Goal: Task Accomplishment & Management: Use online tool/utility

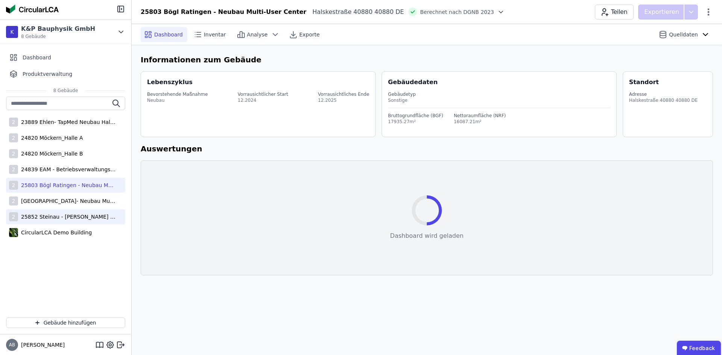
click at [44, 215] on div "25852 Steinau - [PERSON_NAME] Logistikzentrum" at bounding box center [67, 217] width 98 height 8
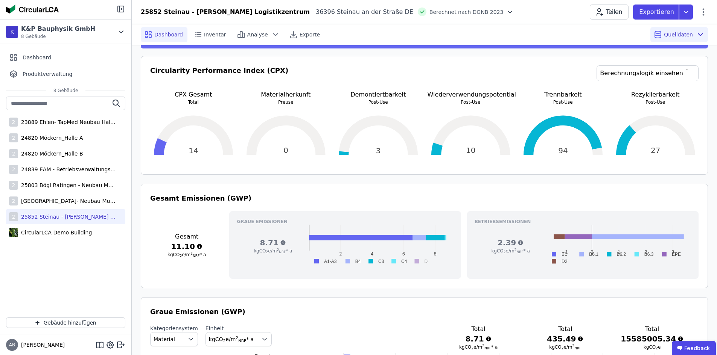
scroll to position [113, 0]
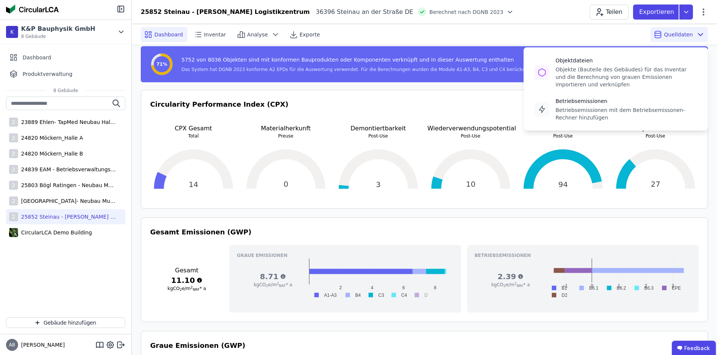
click at [671, 35] on span "Quelldaten" at bounding box center [677, 35] width 29 height 8
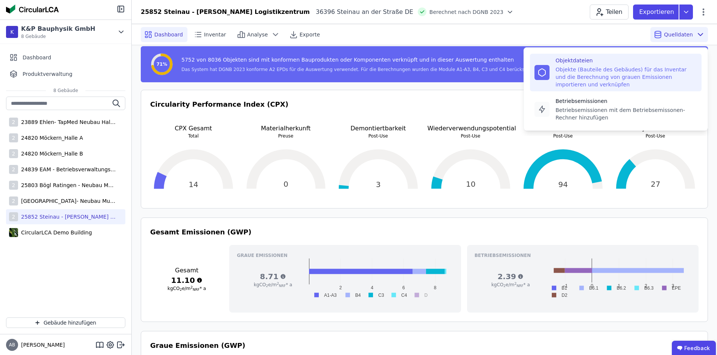
click at [632, 63] on div "Objektdateien" at bounding box center [625, 61] width 141 height 8
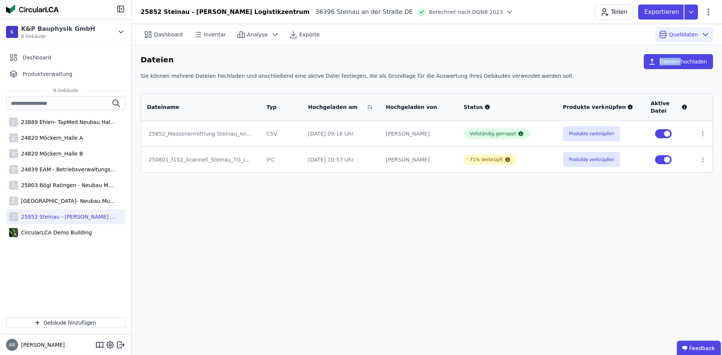
click at [632, 63] on div "Dateien Dateien hochladen" at bounding box center [427, 63] width 572 height 18
click at [589, 159] on button "Produkte verknüpfen" at bounding box center [591, 159] width 57 height 15
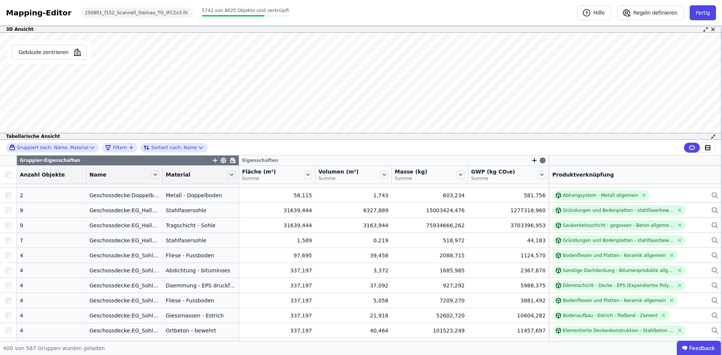
scroll to position [4695, 0]
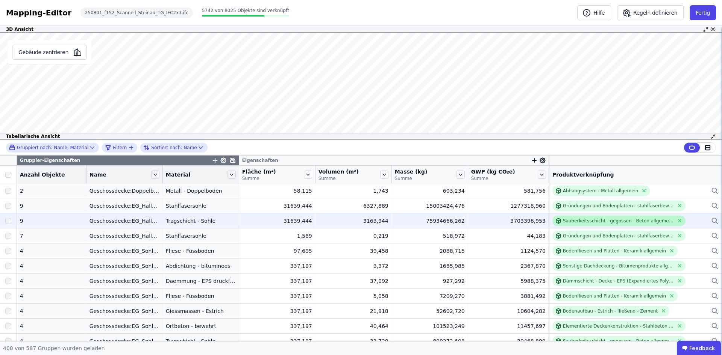
click at [569, 220] on div "Sauberkeitsschicht - gegossen - Beton allgemein - 5cm" at bounding box center [618, 221] width 111 height 6
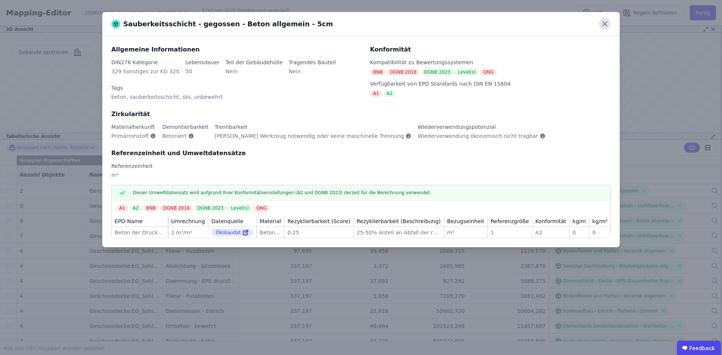
click at [603, 23] on icon at bounding box center [605, 24] width 12 height 12
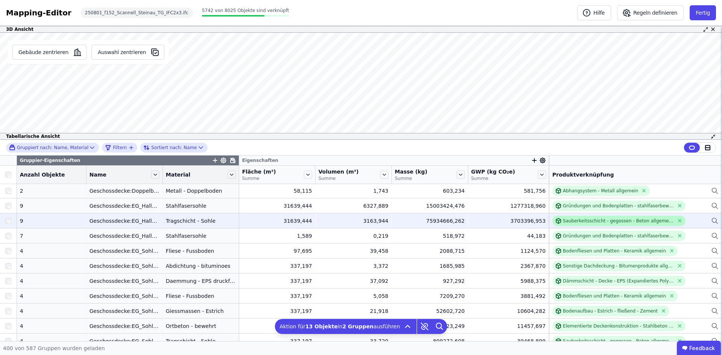
click at [568, 220] on div "Sauberkeitsschicht - gegossen - Beton allgemein - 5cm" at bounding box center [618, 221] width 111 height 6
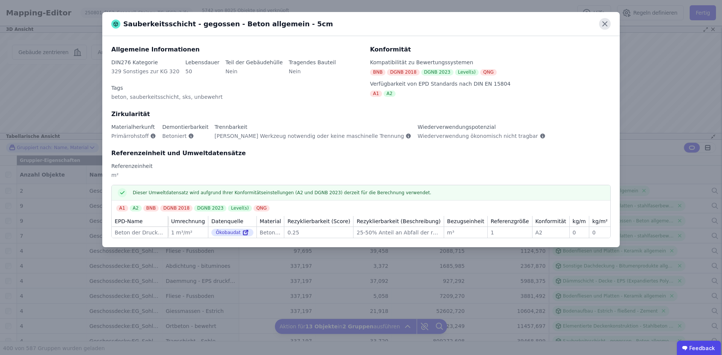
click at [601, 29] on icon at bounding box center [605, 24] width 12 height 12
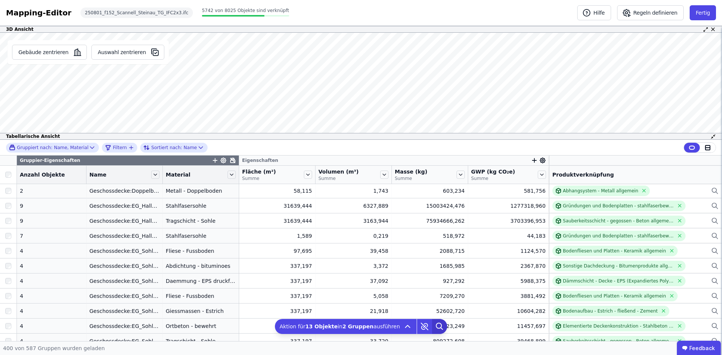
click at [432, 326] on icon at bounding box center [439, 326] width 15 height 15
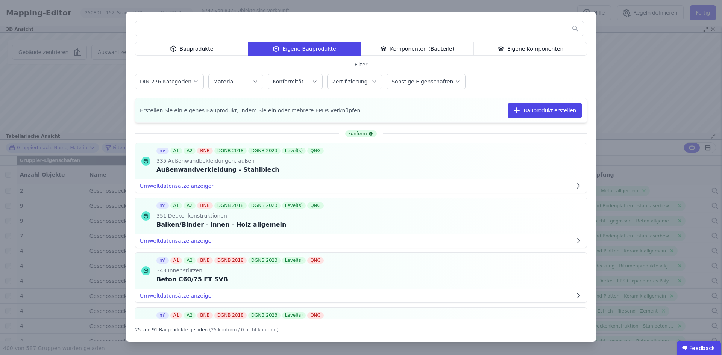
click at [256, 28] on input "text" at bounding box center [359, 29] width 448 height 14
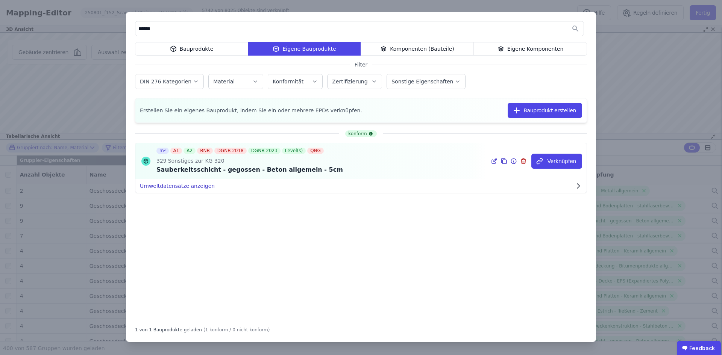
type input "******"
click at [196, 185] on button "Umweltdatensätze anzeigen" at bounding box center [360, 186] width 451 height 14
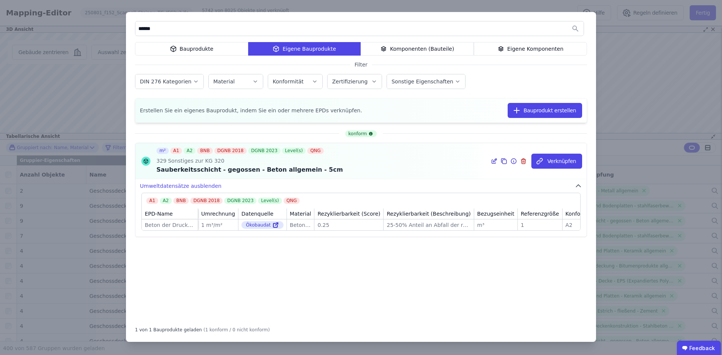
click at [493, 158] on div "Verknüpfen" at bounding box center [536, 161] width 100 height 36
click at [496, 164] on icon at bounding box center [494, 162] width 4 height 4
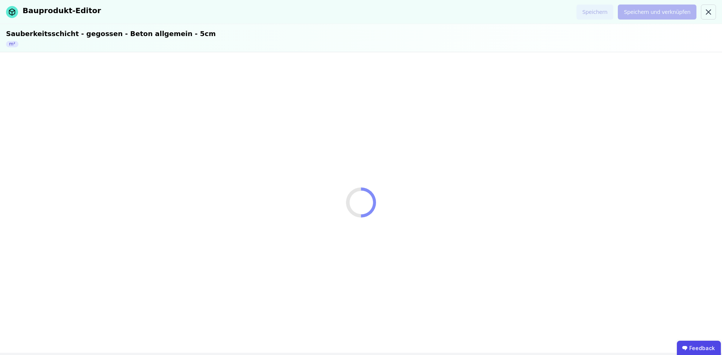
select select "**********"
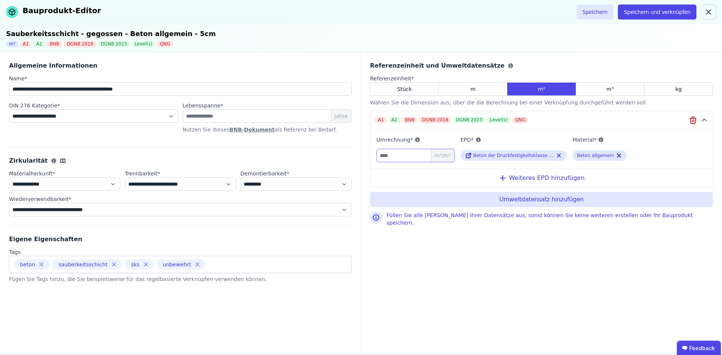
click at [397, 158] on input "*" at bounding box center [415, 156] width 78 height 14
type input "****"
click at [645, 8] on button "Speichern und verknüpfen" at bounding box center [657, 12] width 79 height 15
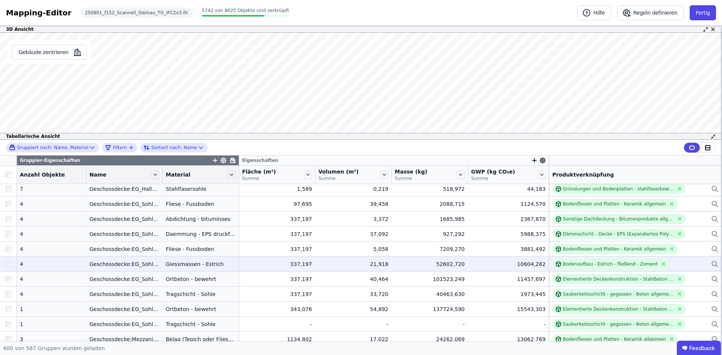
scroll to position [4780, 0]
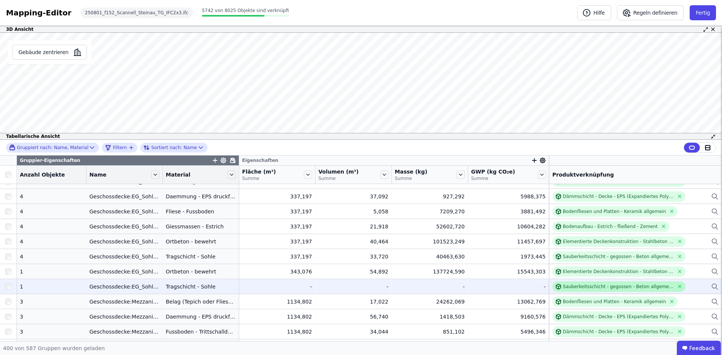
click at [641, 287] on div "Sauberkeitsschicht - gegossen - Beton allgemein - 5cm" at bounding box center [618, 287] width 111 height 6
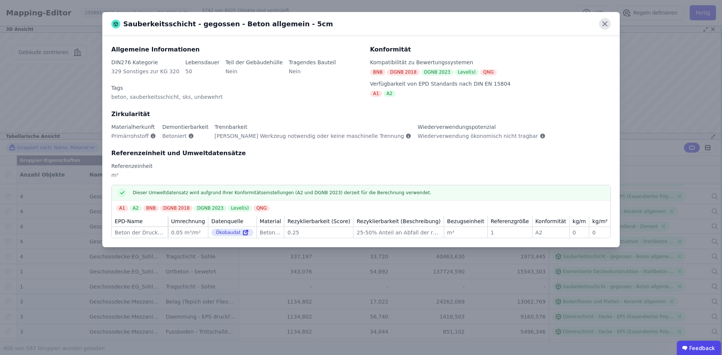
click at [603, 26] on icon at bounding box center [605, 24] width 5 height 5
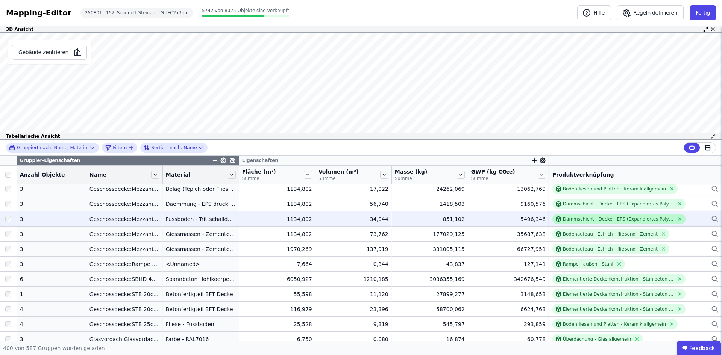
scroll to position [4930, 0]
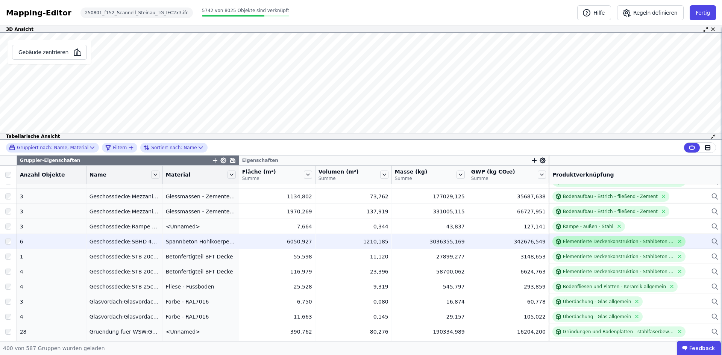
click at [571, 241] on div "Elementierte Deckenkonstruktion - Stahlbeton - C25/30 - 2%" at bounding box center [618, 242] width 111 height 6
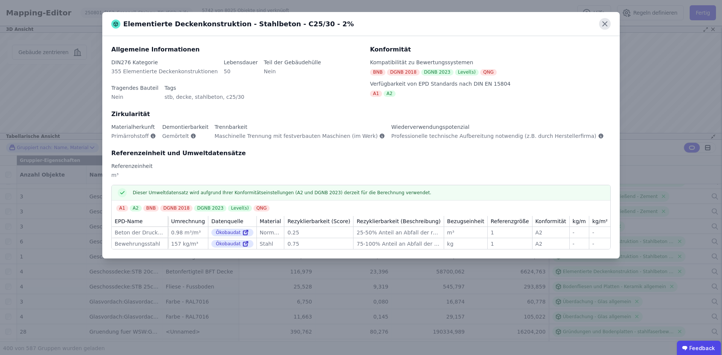
click at [609, 22] on icon at bounding box center [605, 24] width 12 height 12
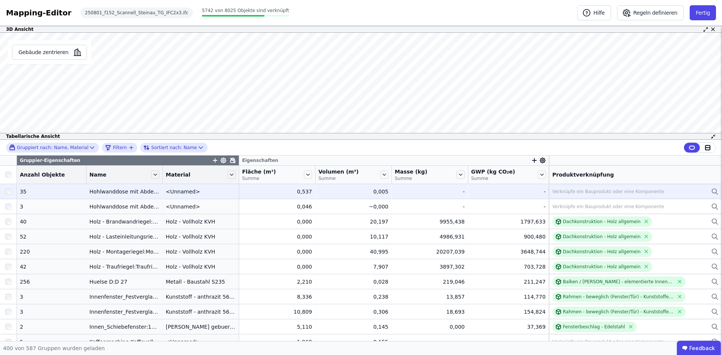
scroll to position [5118, 0]
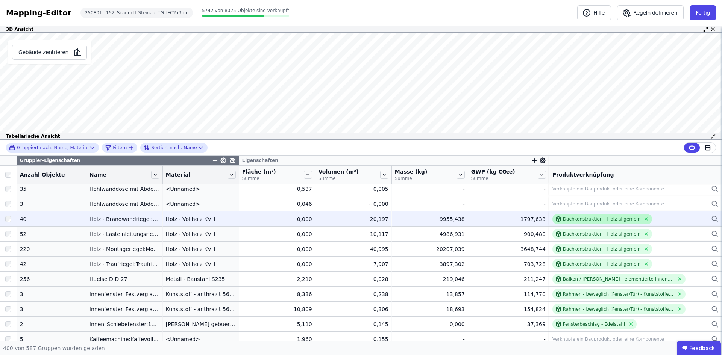
click at [575, 221] on div "Dachkonstruktion - Holz allgemein" at bounding box center [602, 219] width 78 height 6
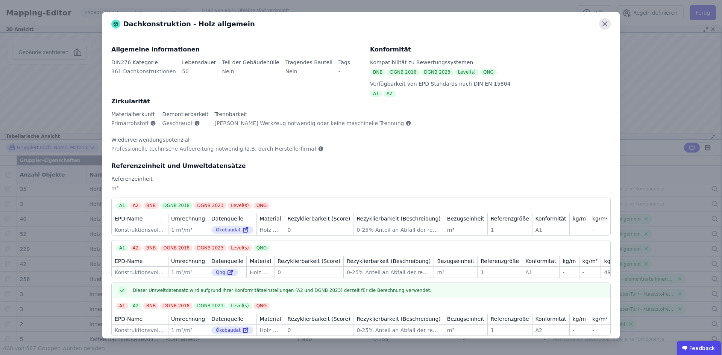
click at [602, 23] on icon at bounding box center [605, 24] width 12 height 12
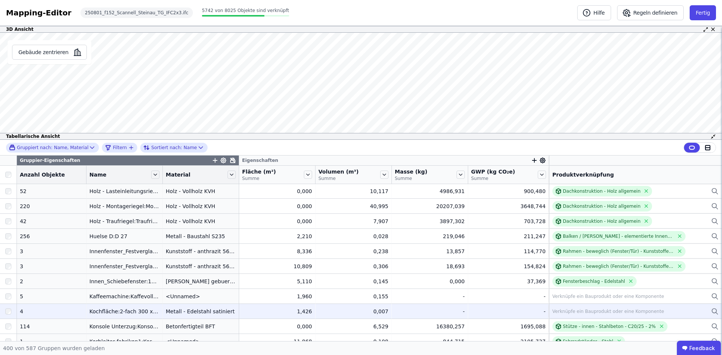
scroll to position [5231, 0]
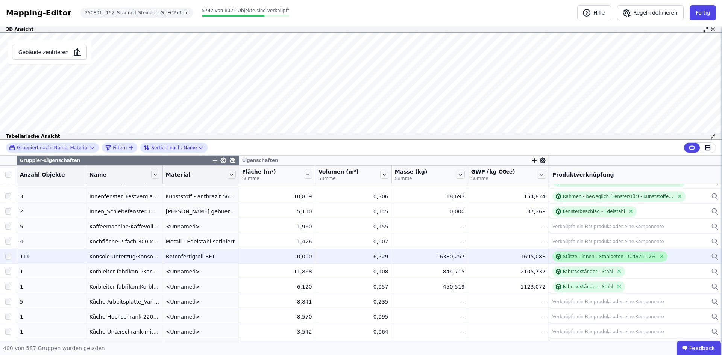
click at [590, 253] on div "Stütze - innen - Stahlbeton - C20/25 - 2%" at bounding box center [610, 257] width 115 height 11
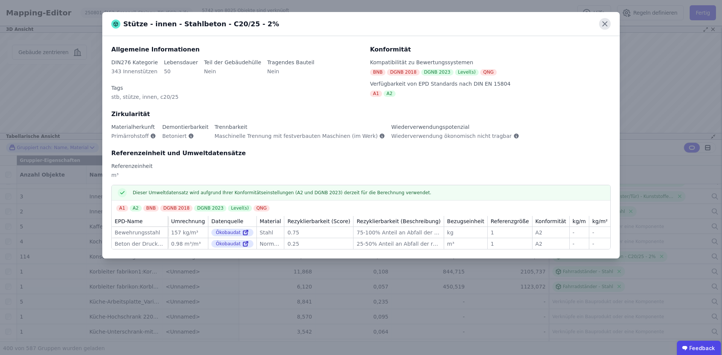
click at [603, 24] on icon at bounding box center [605, 24] width 12 height 12
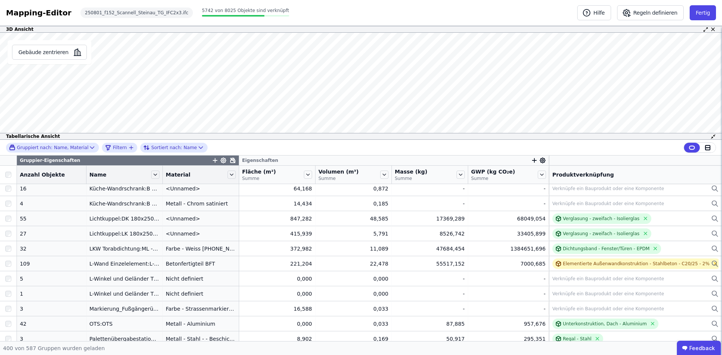
scroll to position [5457, 0]
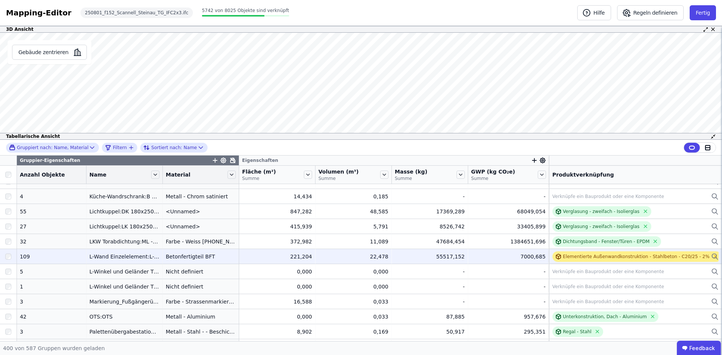
click at [597, 258] on div "Elementierte Außenwandkonstruktion - Stahlbeton - C20/25 - 2%" at bounding box center [636, 257] width 147 height 6
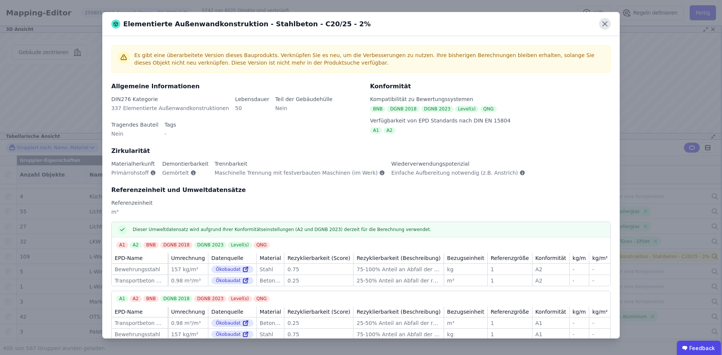
click at [604, 24] on icon at bounding box center [605, 24] width 12 height 12
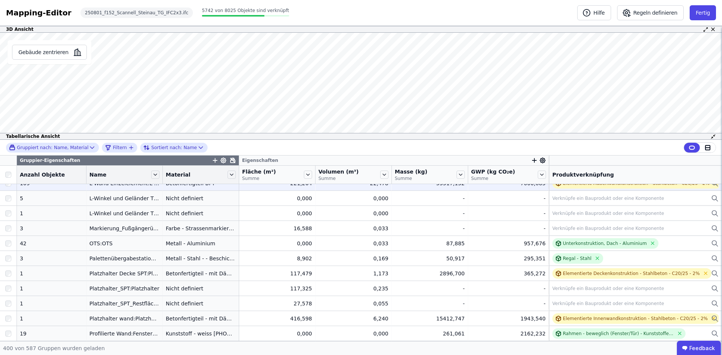
scroll to position [5494, 0]
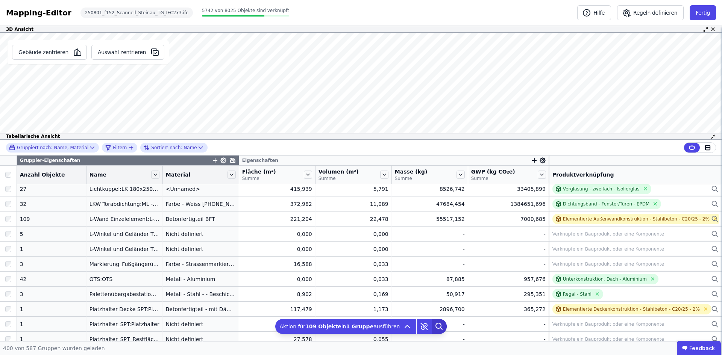
click at [436, 324] on icon at bounding box center [438, 325] width 5 height 5
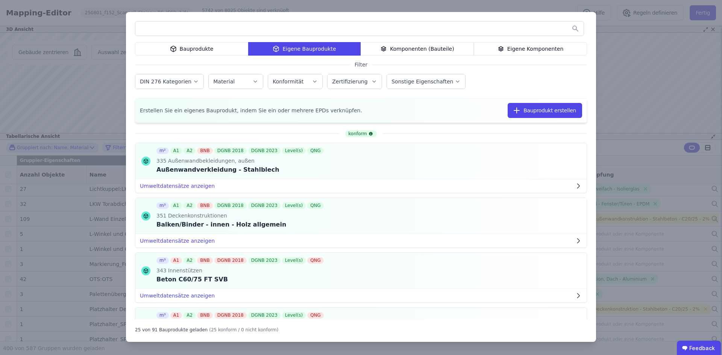
click at [323, 23] on input "text" at bounding box center [359, 29] width 448 height 14
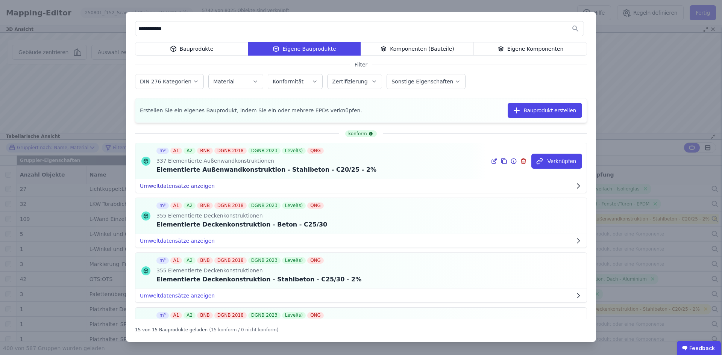
type input "**********"
click at [199, 185] on button "Umweltdatensätze anzeigen" at bounding box center [360, 186] width 451 height 14
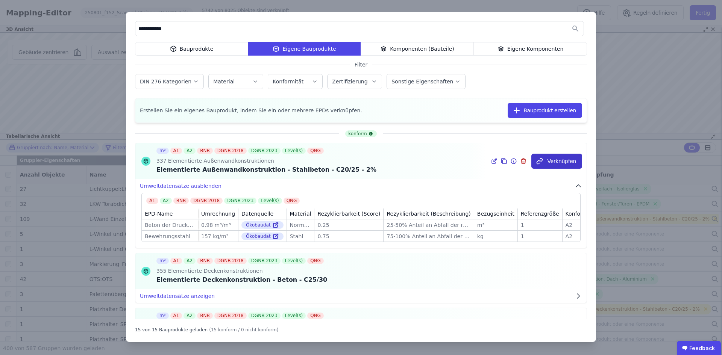
click at [558, 162] on button "Verknüpfen" at bounding box center [556, 161] width 51 height 15
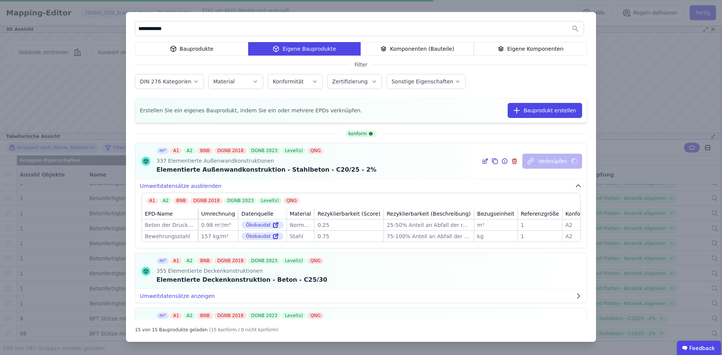
scroll to position [1348, 0]
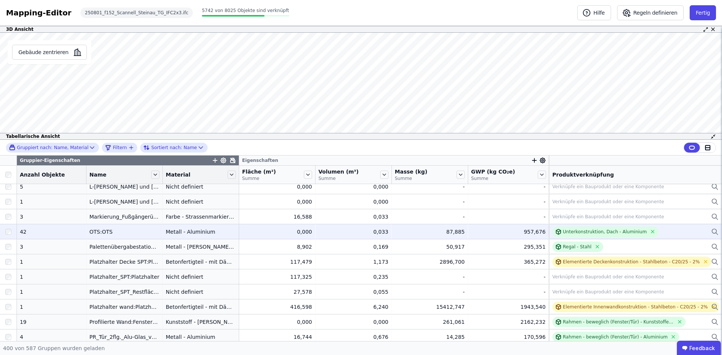
scroll to position [5579, 0]
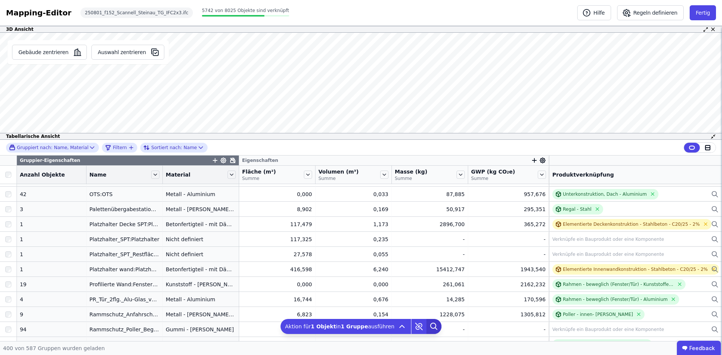
click at [427, 326] on icon at bounding box center [434, 326] width 15 height 15
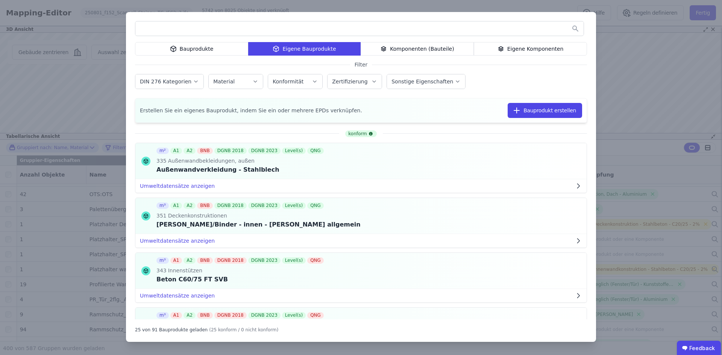
click at [302, 27] on input "text" at bounding box center [359, 29] width 448 height 14
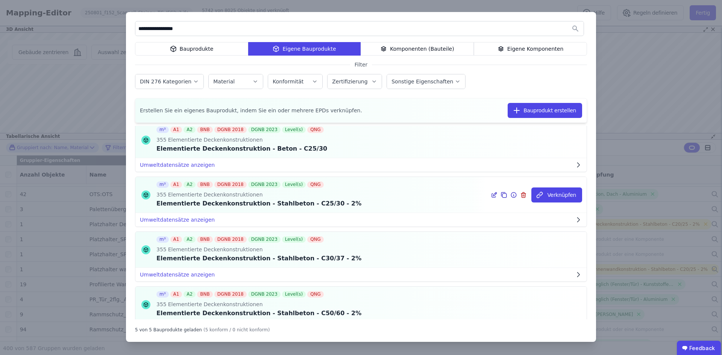
scroll to position [0, 0]
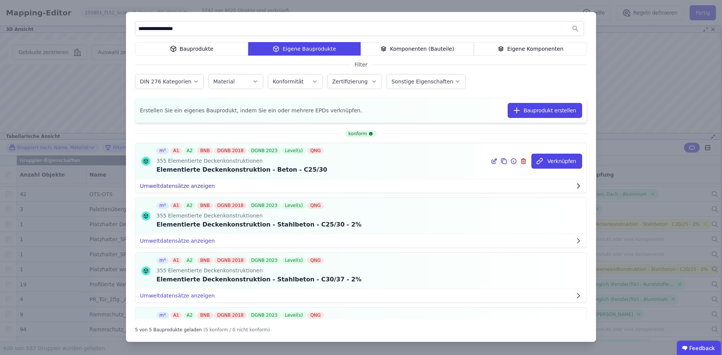
type input "**********"
click at [191, 185] on button "Umweltdatensätze anzeigen" at bounding box center [360, 186] width 451 height 14
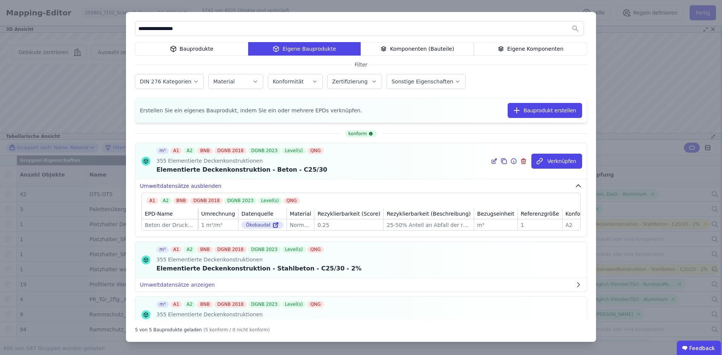
click at [191, 185] on button "Umweltdatensätze ausblenden" at bounding box center [360, 186] width 451 height 14
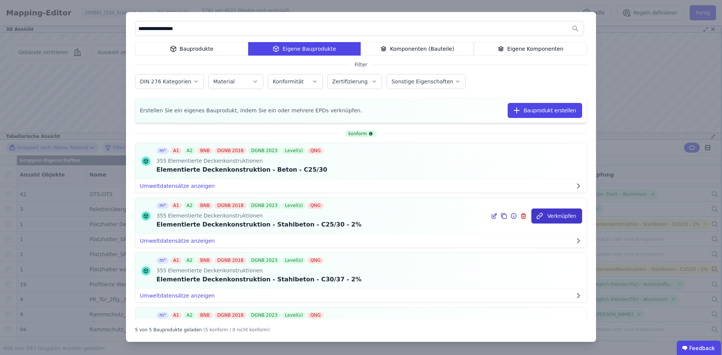
click at [537, 219] on icon "button" at bounding box center [540, 217] width 8 height 8
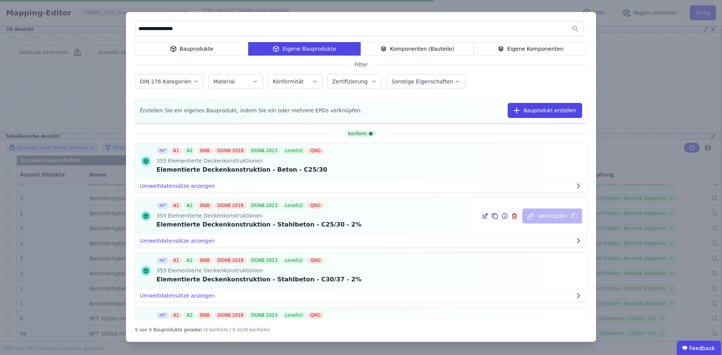
scroll to position [1348, 0]
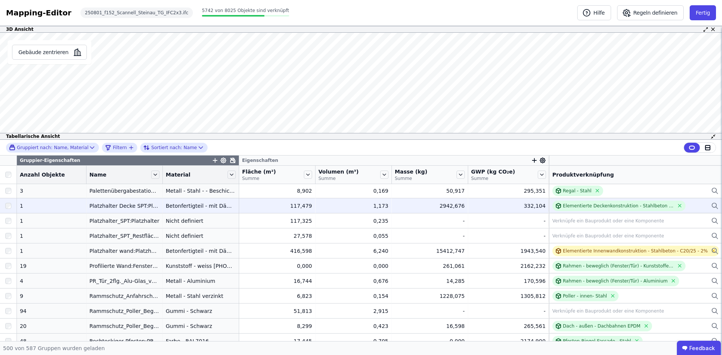
scroll to position [5560, 0]
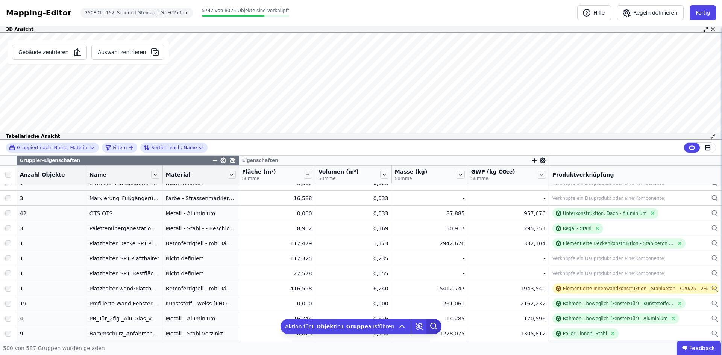
click at [430, 328] on icon at bounding box center [434, 326] width 15 height 15
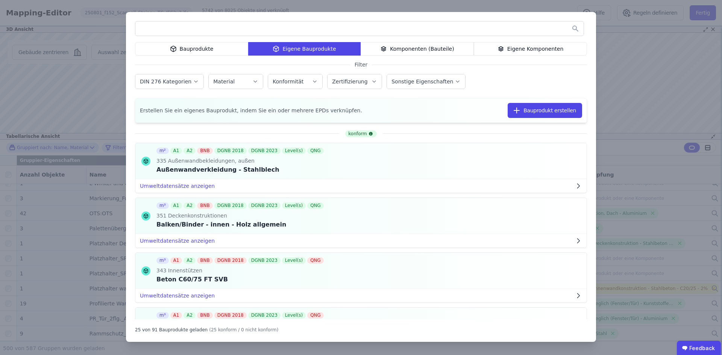
click at [618, 57] on div "Bauprodukte Eigene Bauprodukte Komponenten (Bauteile) Eigene Komponenten Filter…" at bounding box center [361, 177] width 722 height 355
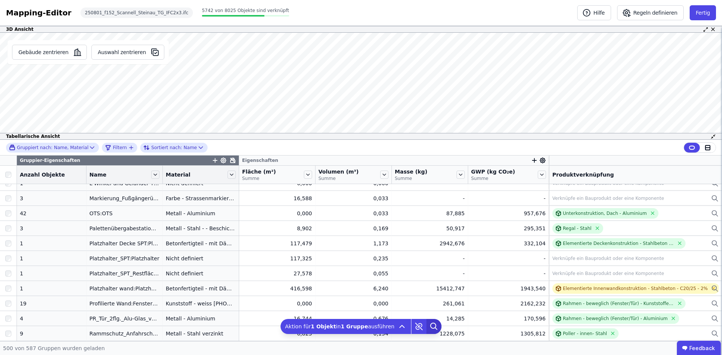
click at [430, 327] on icon at bounding box center [434, 326] width 15 height 15
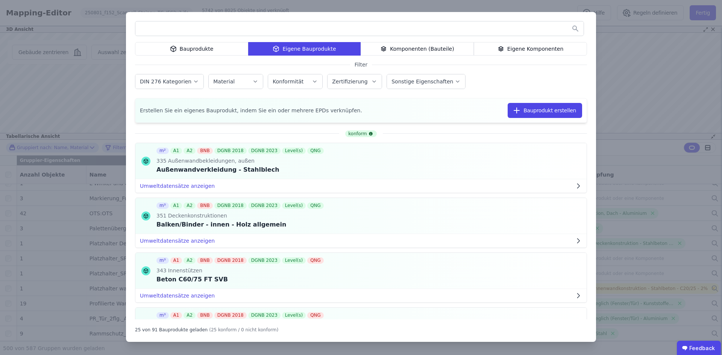
click at [335, 23] on input "text" at bounding box center [359, 29] width 448 height 14
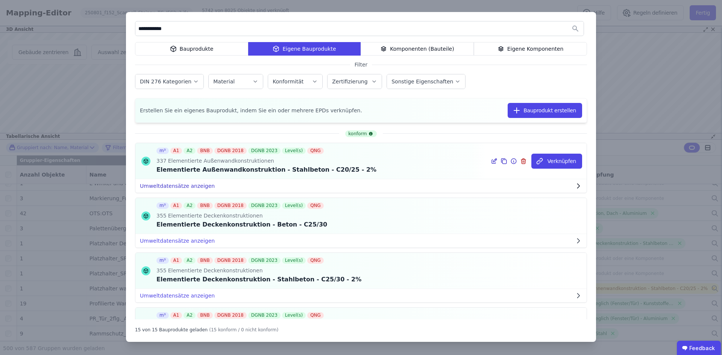
type input "**********"
click at [193, 188] on button "Umweltdatensätze anzeigen" at bounding box center [360, 186] width 451 height 14
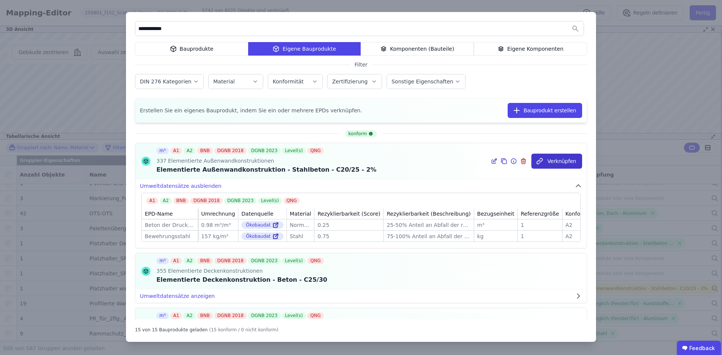
click at [547, 162] on button "Verknüpfen" at bounding box center [556, 161] width 51 height 15
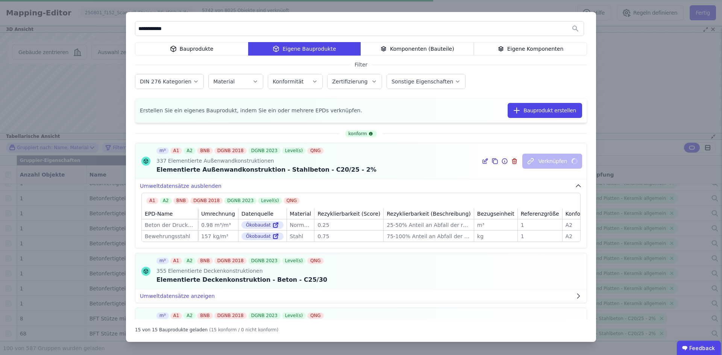
scroll to position [1348, 0]
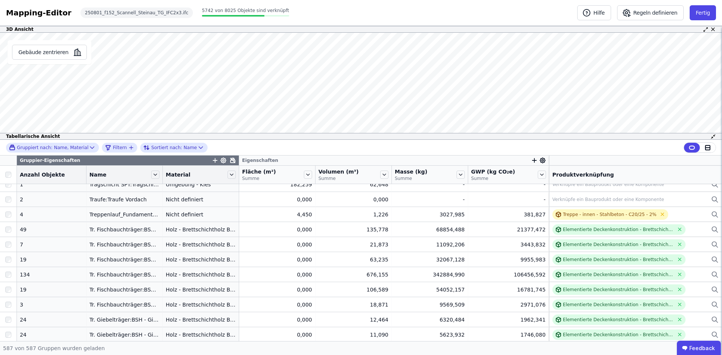
scroll to position [6989, 0]
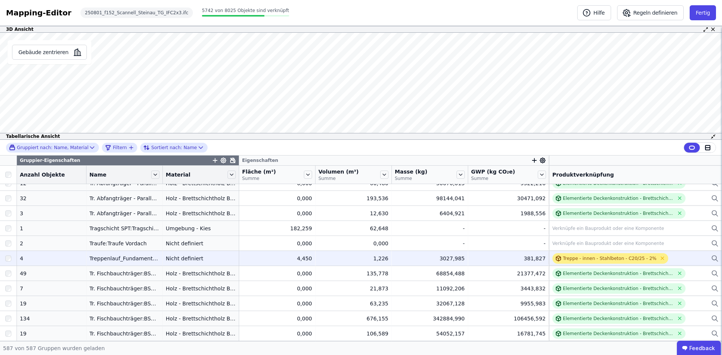
click at [589, 256] on div "Treppe - innen - Stahlbeton - C20/25 - 2%" at bounding box center [610, 259] width 94 height 6
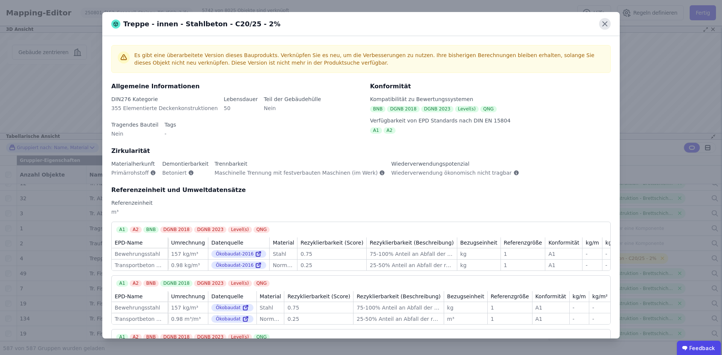
click at [608, 22] on icon at bounding box center [605, 24] width 12 height 12
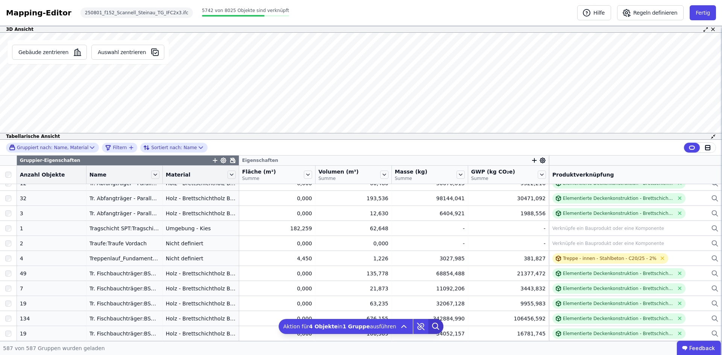
click at [429, 328] on icon at bounding box center [435, 326] width 15 height 15
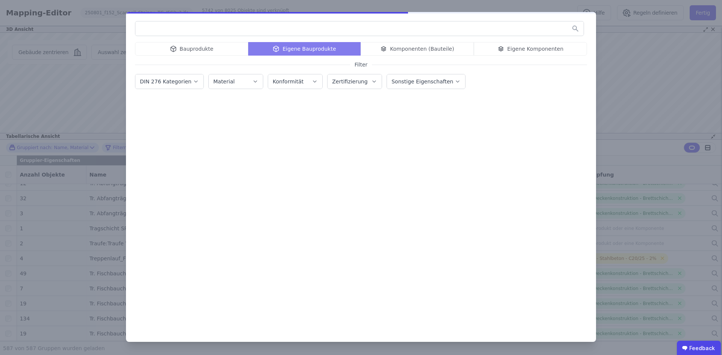
click at [235, 28] on input "text" at bounding box center [359, 29] width 448 height 14
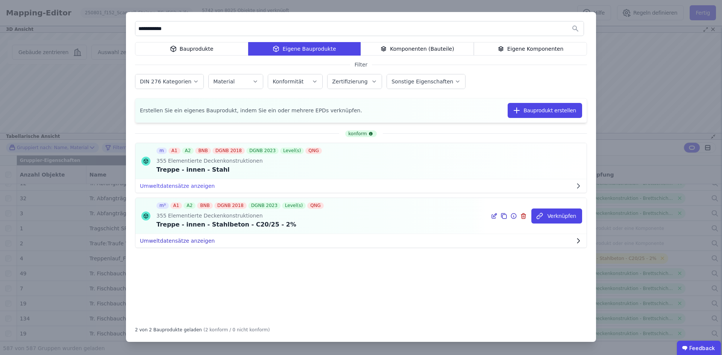
type input "**********"
click at [179, 241] on button "Umweltdatensätze anzeigen" at bounding box center [360, 241] width 451 height 14
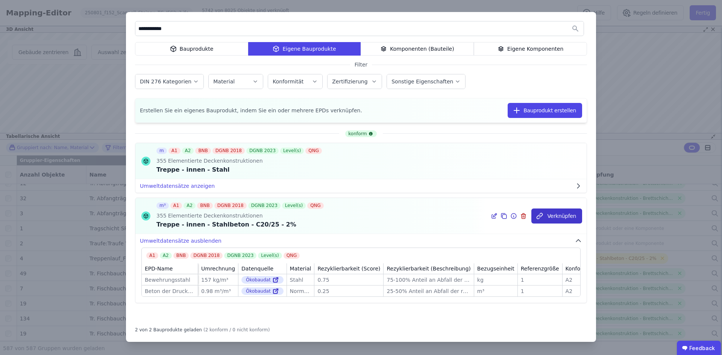
click at [546, 220] on button "Verknüpfen" at bounding box center [556, 216] width 51 height 15
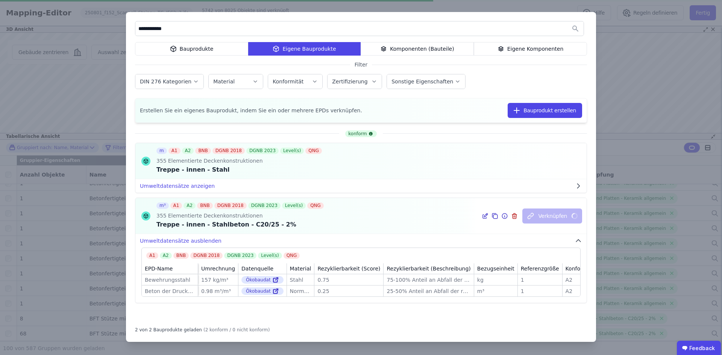
scroll to position [1348, 0]
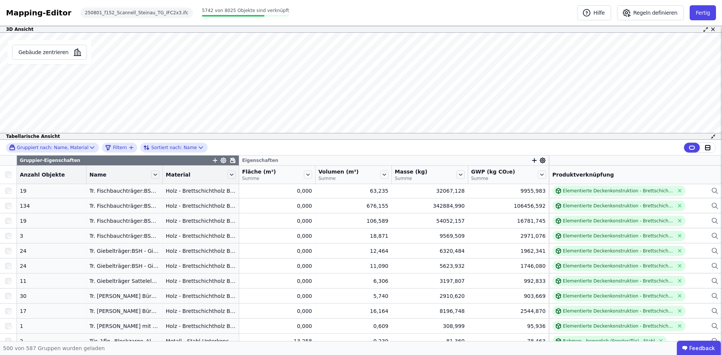
scroll to position [7027, 0]
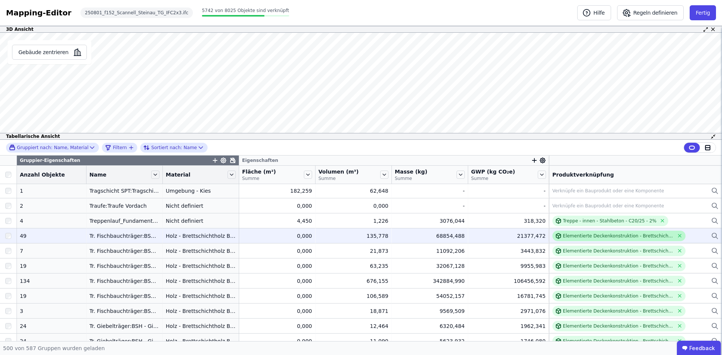
click at [594, 238] on div "Elementierte Deckenkonstruktion - Brettschichtholz" at bounding box center [618, 236] width 111 height 6
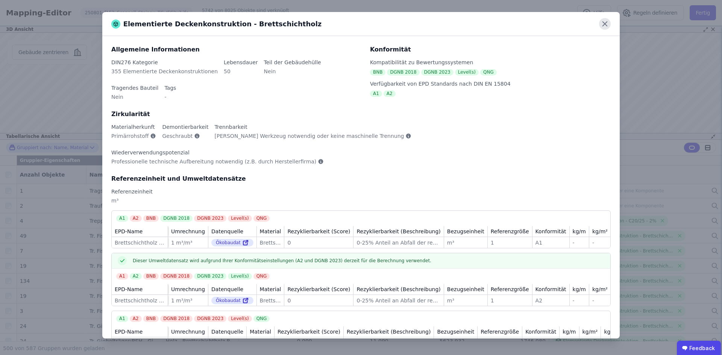
click at [600, 22] on icon at bounding box center [605, 24] width 12 height 12
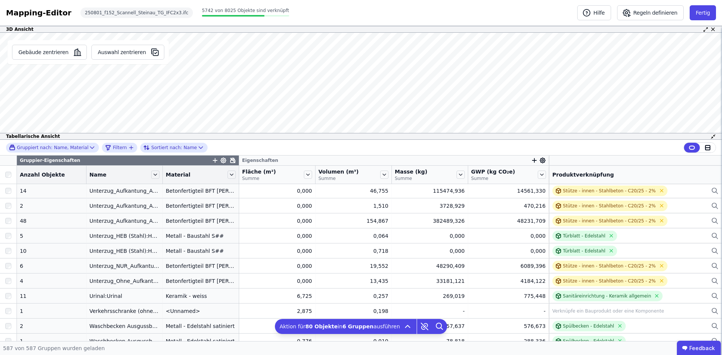
scroll to position [7516, 0]
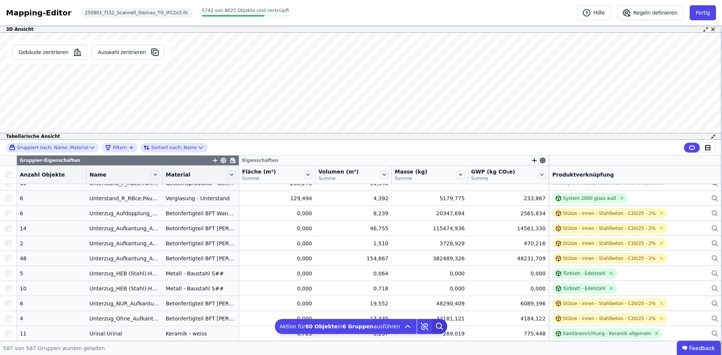
click at [432, 325] on icon at bounding box center [439, 326] width 15 height 15
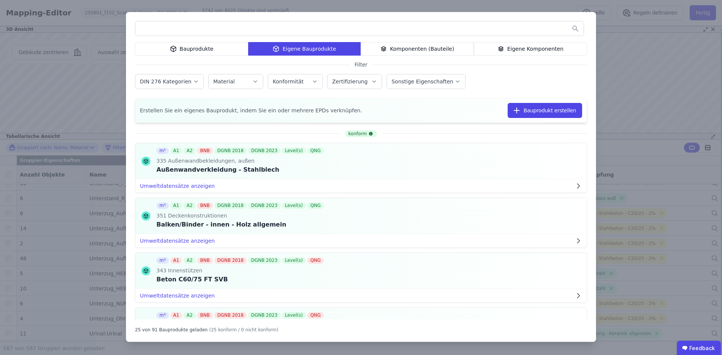
click at [263, 27] on input "text" at bounding box center [359, 29] width 448 height 14
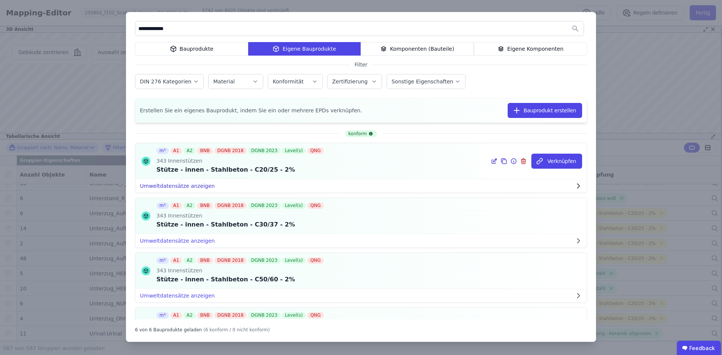
type input "**********"
click at [203, 184] on button "Umweltdatensätze anzeigen" at bounding box center [360, 186] width 451 height 14
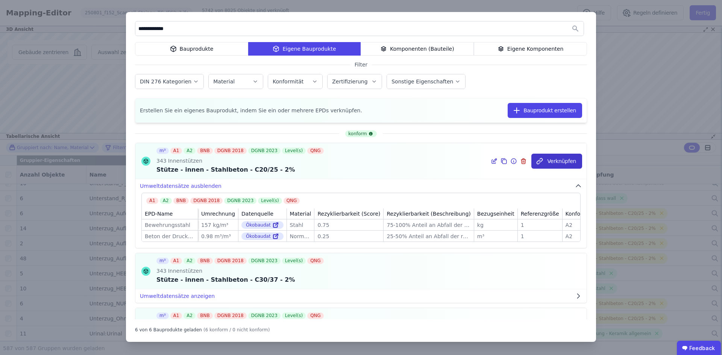
click at [557, 163] on button "Verknüpfen" at bounding box center [556, 161] width 51 height 15
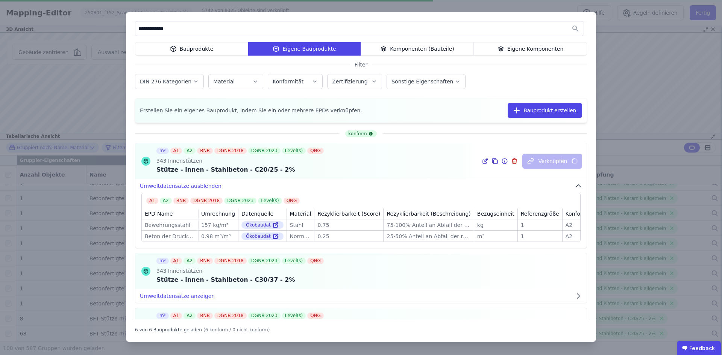
scroll to position [1348, 0]
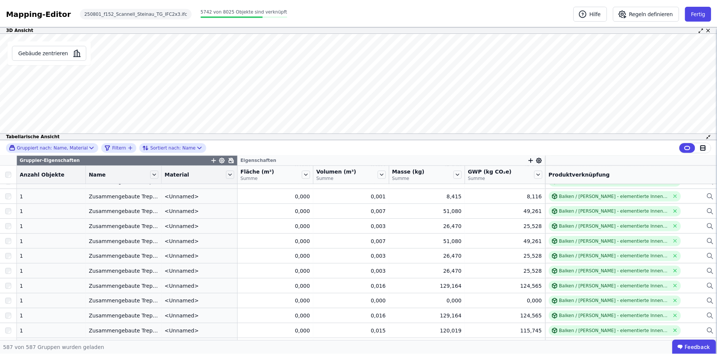
scroll to position [8674, 0]
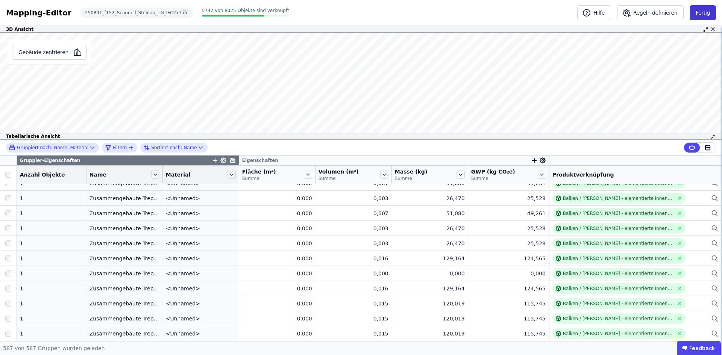
click at [701, 6] on button "Fertig" at bounding box center [703, 12] width 26 height 15
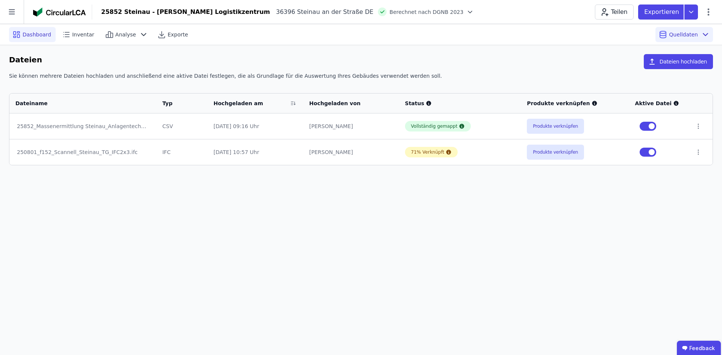
click at [37, 33] on span "Dashboard" at bounding box center [37, 35] width 29 height 8
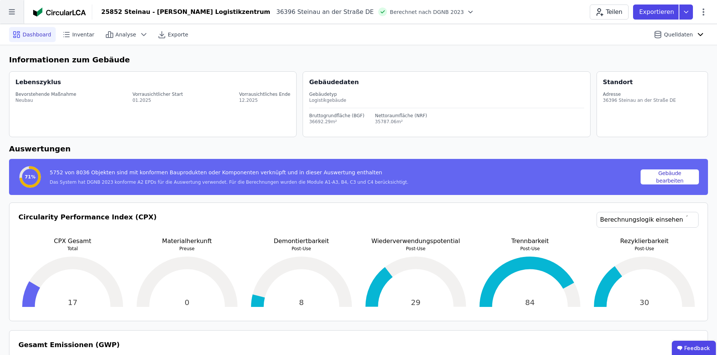
click at [18, 9] on icon at bounding box center [12, 12] width 24 height 24
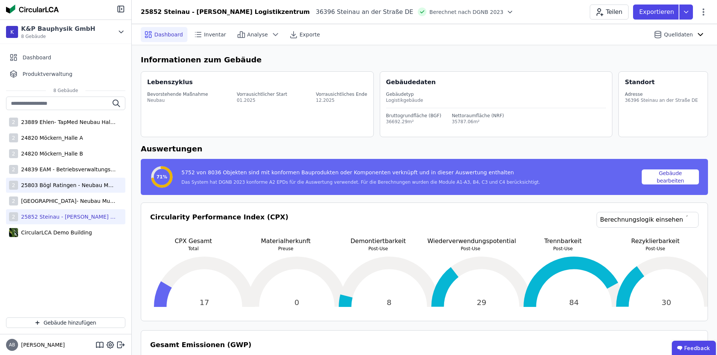
click at [53, 184] on div "25803 Bögl Ratingen - Neubau Multi-User Center" at bounding box center [67, 186] width 98 height 8
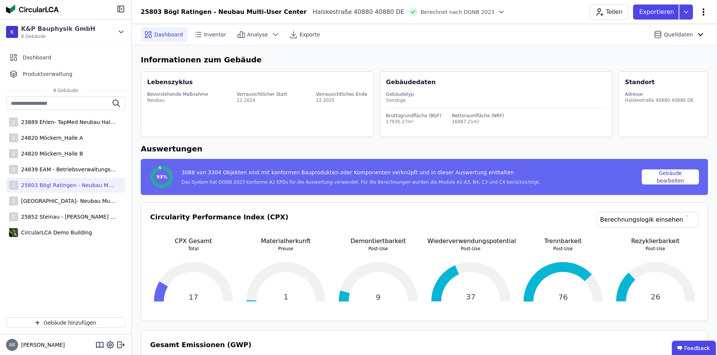
click at [702, 11] on icon at bounding box center [702, 12] width 9 height 9
click at [77, 214] on div "25852 Steinau - [PERSON_NAME] Logistikzentrum" at bounding box center [67, 217] width 98 height 8
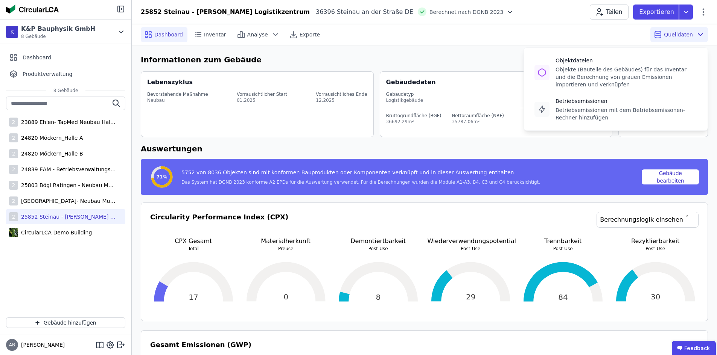
click at [679, 31] on span "Quelldaten" at bounding box center [677, 35] width 29 height 8
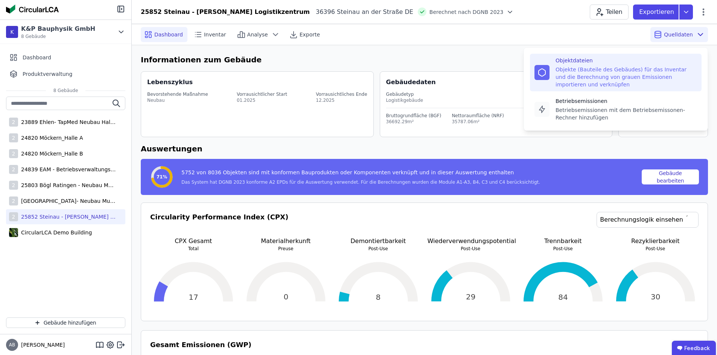
click at [615, 74] on div "Objekte (Bauteile des Gebäudes) für das Inventar und die Berechnung von grauen …" at bounding box center [625, 77] width 141 height 23
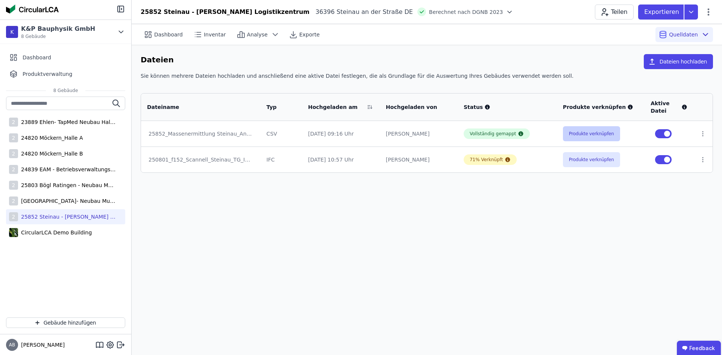
click at [565, 135] on button "Produkte verknüpfen" at bounding box center [591, 133] width 57 height 15
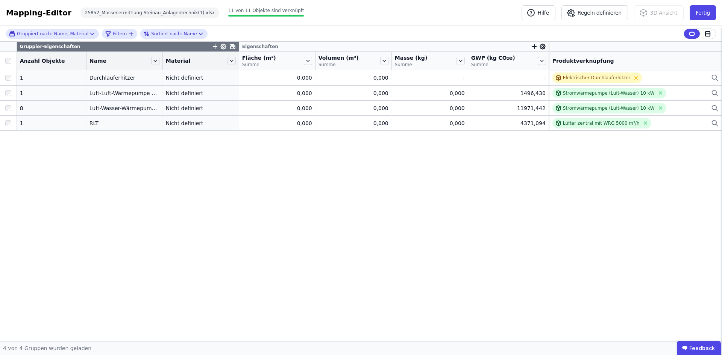
drag, startPoint x: 20, startPoint y: 15, endPoint x: 255, endPoint y: 276, distance: 351.0
click at [254, 277] on div "Gruppier-Eigenschaften Eigenschaften Anzahl Objekte Name Material Fläche (m²) S…" at bounding box center [361, 192] width 722 height 300
click at [705, 9] on button "Fertig" at bounding box center [703, 12] width 26 height 15
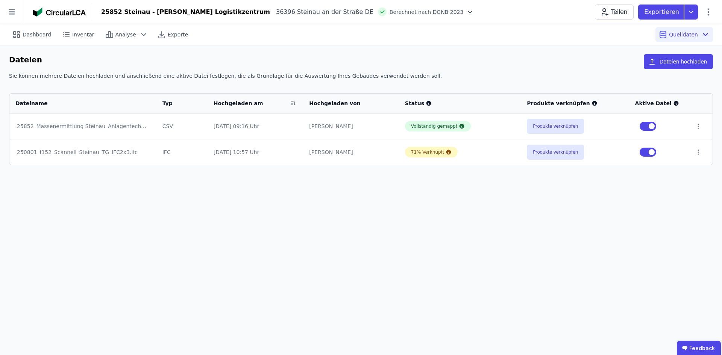
drag, startPoint x: 68, startPoint y: 14, endPoint x: 11, endPoint y: 20, distance: 58.2
click at [11, 20] on icon at bounding box center [12, 12] width 24 height 24
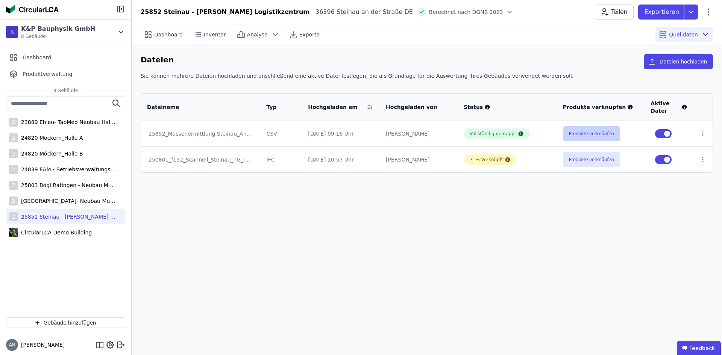
click at [594, 132] on button "Produkte verknüpfen" at bounding box center [591, 133] width 57 height 15
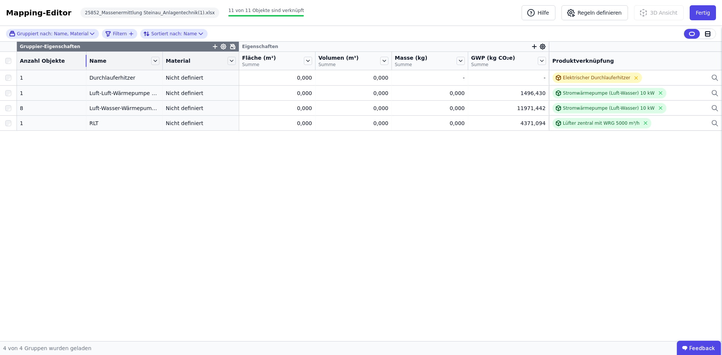
drag, startPoint x: 76, startPoint y: 59, endPoint x: 56, endPoint y: 51, distance: 20.7
click at [56, 51] on thead "Gruppier-Eigenschaften Eigenschaften Anzahl Objekte Name Material Fläche (m²) S…" at bounding box center [361, 56] width 722 height 29
drag, startPoint x: 76, startPoint y: 61, endPoint x: 55, endPoint y: 61, distance: 21.1
click at [55, 61] on div "Anzahl Objekte" at bounding box center [51, 61] width 69 height 12
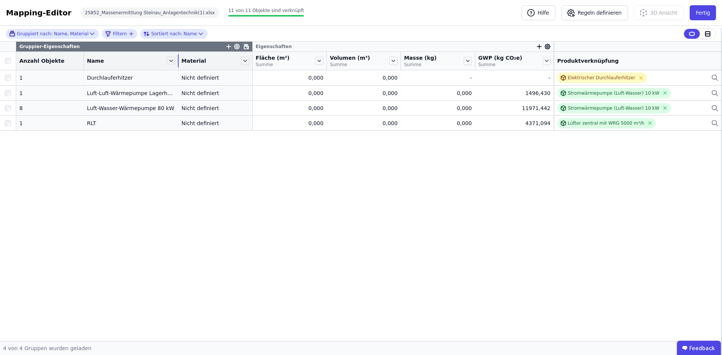
drag, startPoint x: 154, startPoint y: 58, endPoint x: 170, endPoint y: 61, distance: 16.0
click at [170, 61] on div "Name" at bounding box center [131, 61] width 94 height 13
click at [263, 240] on div "Gruppier-Eigenschaften Eigenschaften Anzahl Objekte Name Material Fläche (m²) S…" at bounding box center [361, 192] width 722 height 300
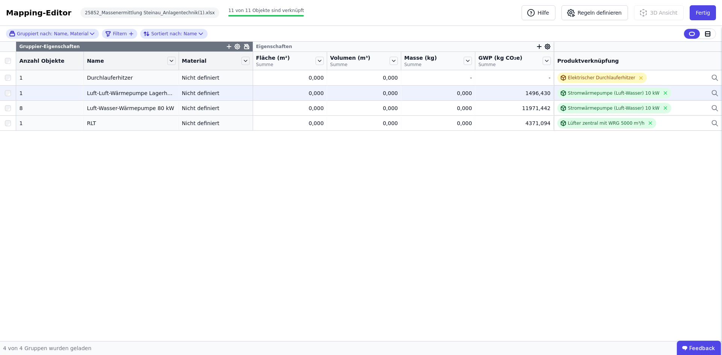
click at [672, 94] on div "Stromwärmepumpe (Luft-Wasser) 10 kW" at bounding box center [637, 93] width 161 height 11
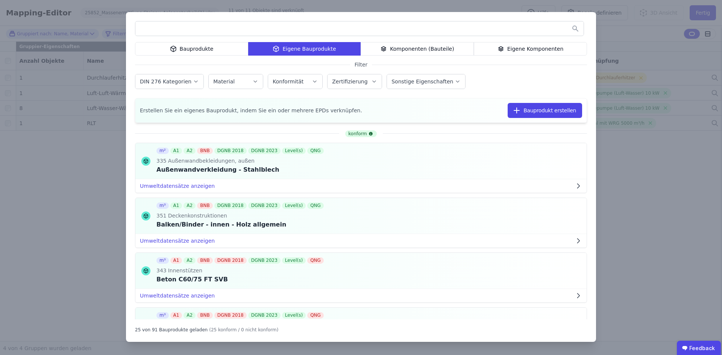
click at [258, 26] on input "text" at bounding box center [359, 29] width 448 height 14
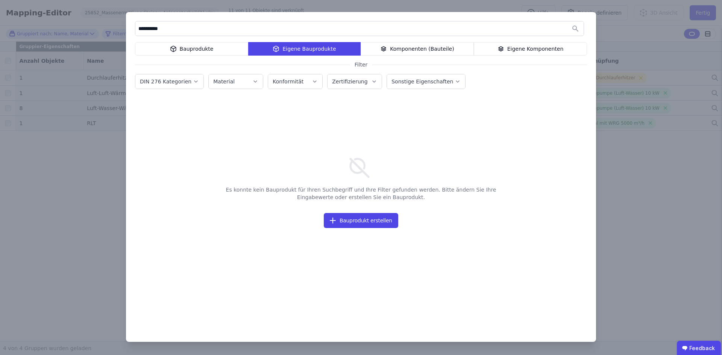
type input "**********"
click at [213, 49] on div "Bauprodukte" at bounding box center [191, 49] width 113 height 14
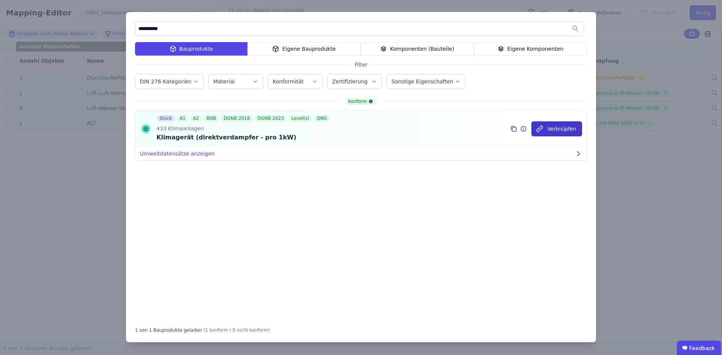
click at [550, 126] on button "Verknüpfen" at bounding box center [556, 128] width 51 height 15
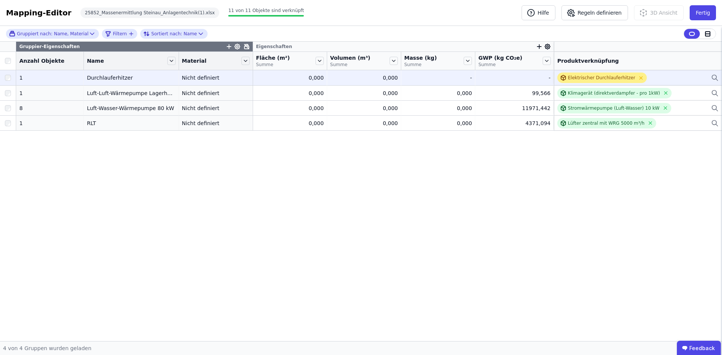
click at [577, 79] on div "Elektrischer Durchlauferhitzer" at bounding box center [601, 78] width 67 height 6
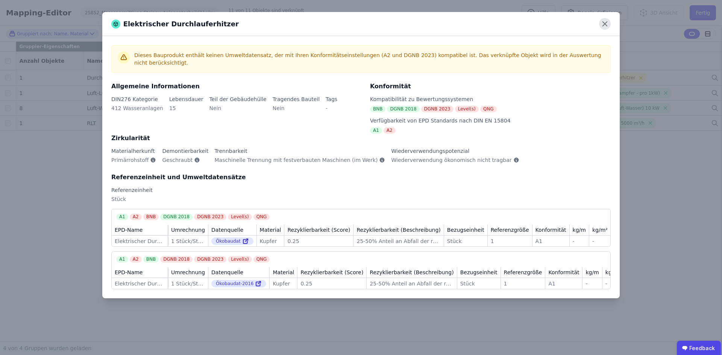
click at [606, 22] on icon at bounding box center [605, 24] width 12 height 12
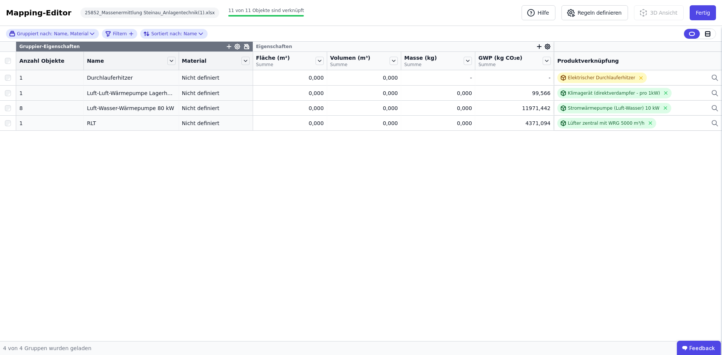
drag, startPoint x: 418, startPoint y: 199, endPoint x: 421, endPoint y: 196, distance: 4.5
click at [420, 197] on div "Gruppier-Eigenschaften Eigenschaften Anzahl Objekte Name Material Fläche (m²) S…" at bounding box center [361, 192] width 722 height 300
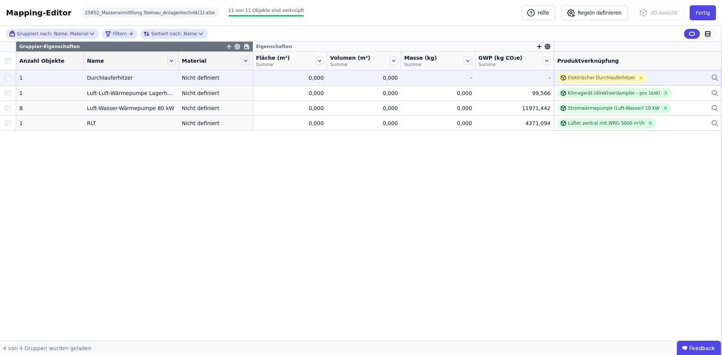
click at [647, 78] on div "Elektrischer Durchlauferhitzer" at bounding box center [637, 78] width 161 height 11
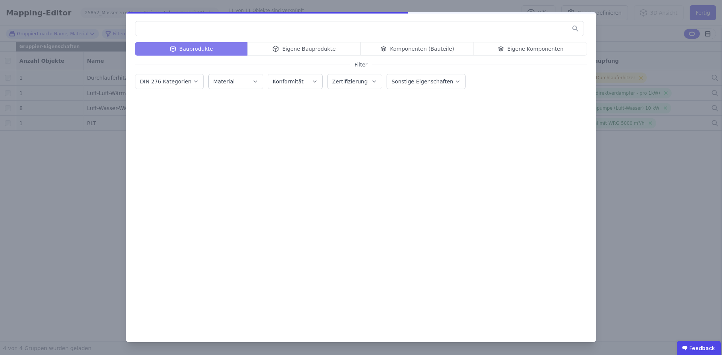
click at [300, 30] on input "text" at bounding box center [359, 29] width 448 height 14
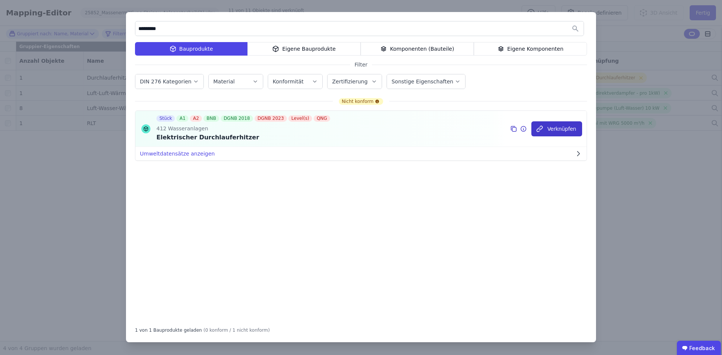
type input "*********"
click at [552, 131] on button "Verknüpfen" at bounding box center [556, 128] width 51 height 15
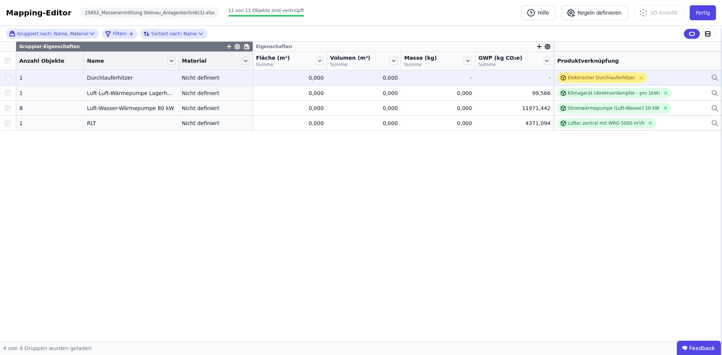
click at [596, 80] on div "Elektrischer Durchlauferhitzer" at bounding box center [601, 78] width 67 height 6
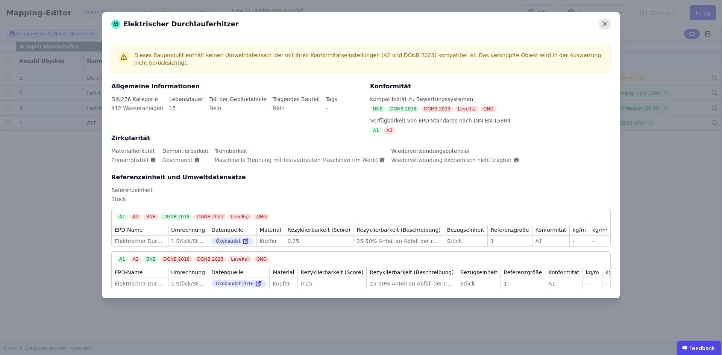
click at [606, 25] on icon at bounding box center [605, 24] width 5 height 5
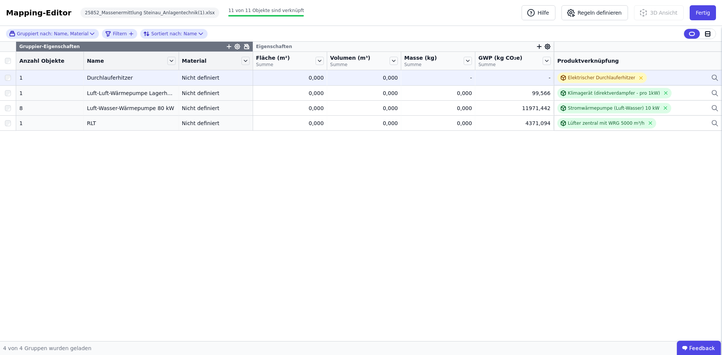
click at [649, 78] on div "Elektrischer Durchlauferhitzer" at bounding box center [637, 78] width 161 height 11
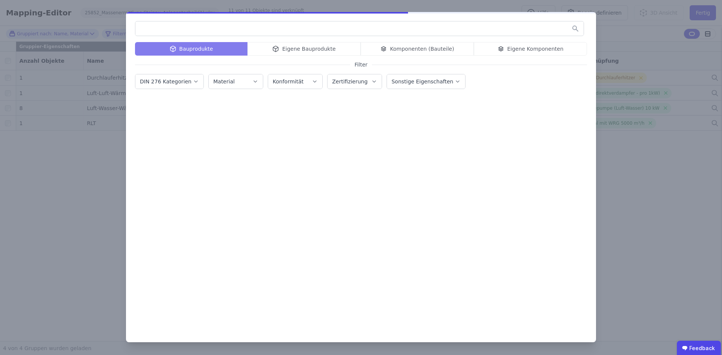
click at [322, 21] on div at bounding box center [359, 28] width 449 height 15
click at [322, 28] on input "text" at bounding box center [359, 29] width 448 height 14
type input "*"
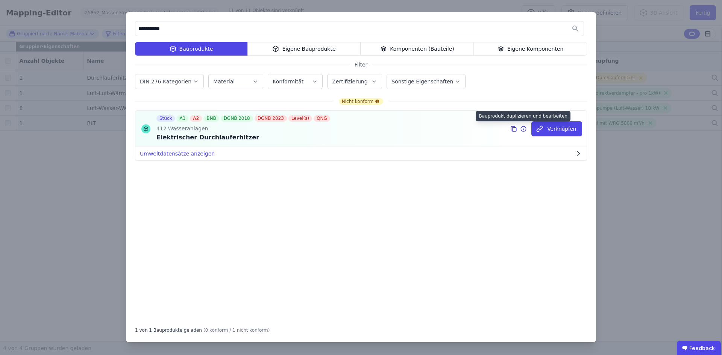
type input "**********"
click at [517, 129] on icon at bounding box center [513, 128] width 7 height 9
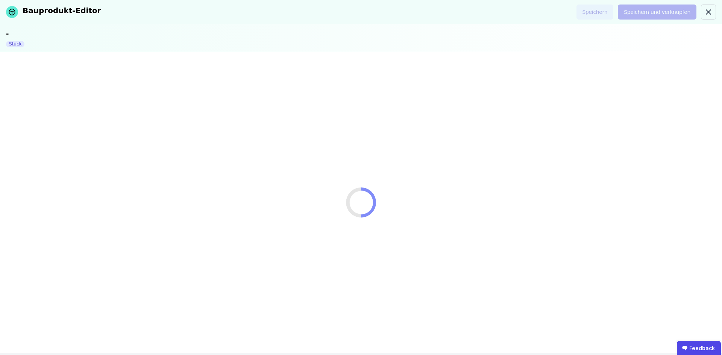
select select "**********"
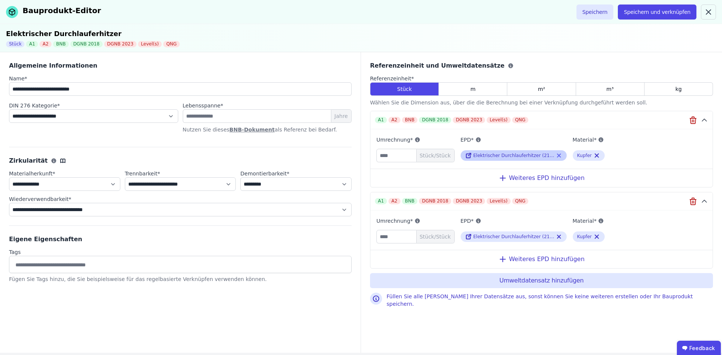
click at [557, 155] on icon at bounding box center [558, 155] width 3 height 3
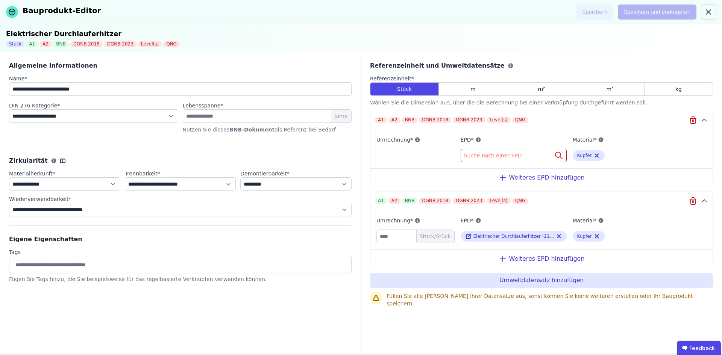
click at [513, 149] on div "Suche nach einer EPD" at bounding box center [514, 156] width 106 height 14
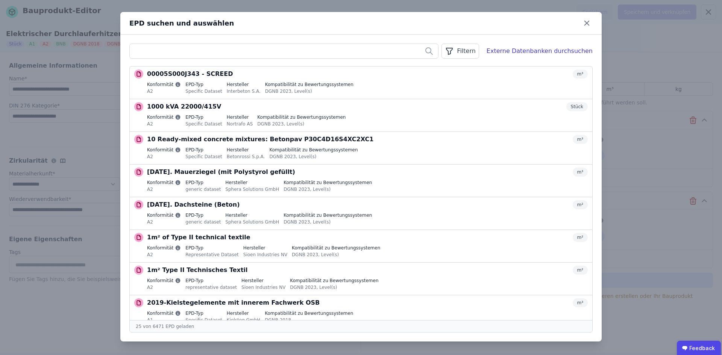
click at [394, 51] on input "text" at bounding box center [284, 51] width 308 height 14
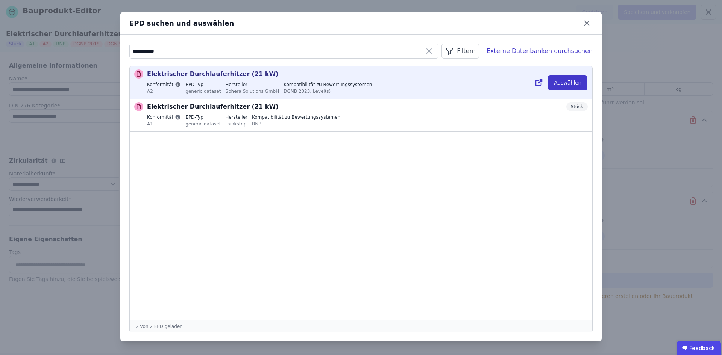
type input "**********"
click at [573, 83] on button "Auswählen" at bounding box center [567, 82] width 39 height 15
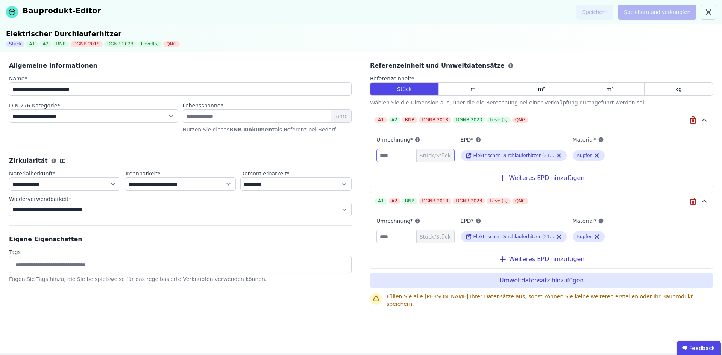
click at [394, 151] on input "number" at bounding box center [415, 156] width 78 height 14
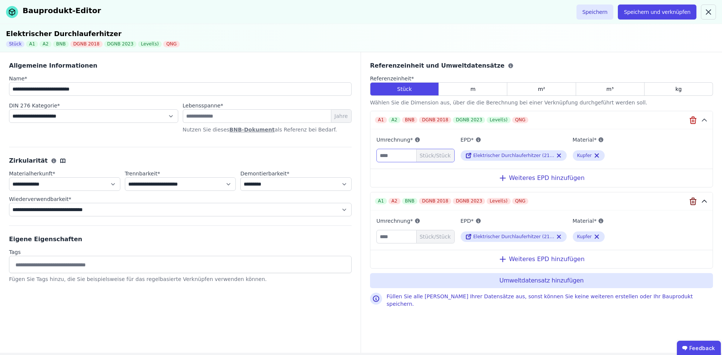
type input "*"
click at [694, 202] on icon "button" at bounding box center [693, 201] width 9 height 9
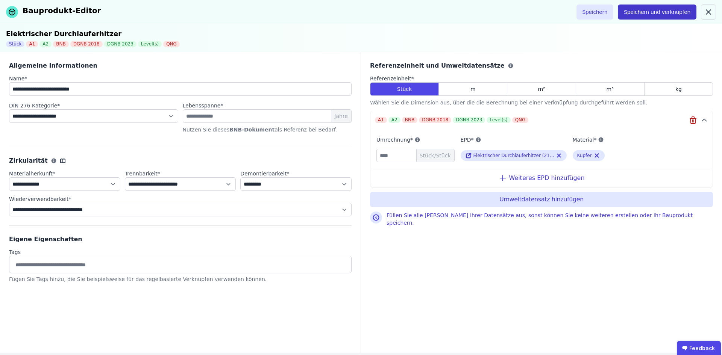
click at [654, 8] on button "Speichern und verknüpfen" at bounding box center [657, 12] width 79 height 15
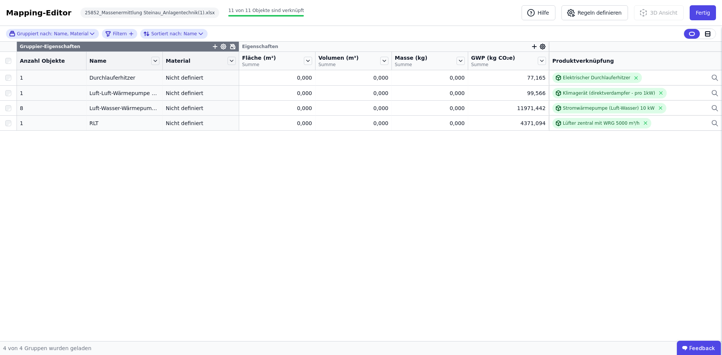
drag, startPoint x: 155, startPoint y: 246, endPoint x: 114, endPoint y: 226, distance: 46.4
click at [114, 226] on div "Gruppier-Eigenschaften Eigenschaften Anzahl Objekte Name Material Fläche (m²) S…" at bounding box center [361, 192] width 722 height 300
click at [534, 46] on icon "button" at bounding box center [534, 47] width 0 height 4
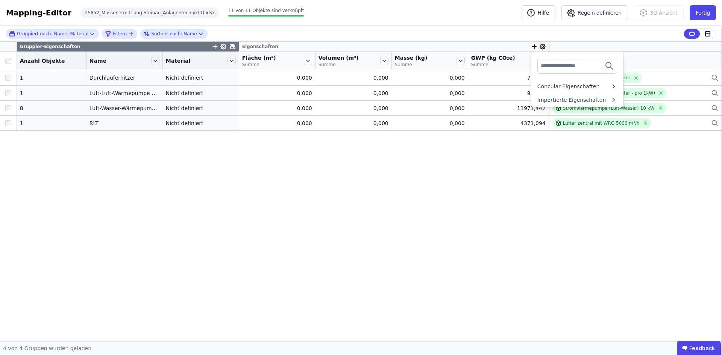
click at [534, 46] on icon "button" at bounding box center [534, 47] width 0 height 4
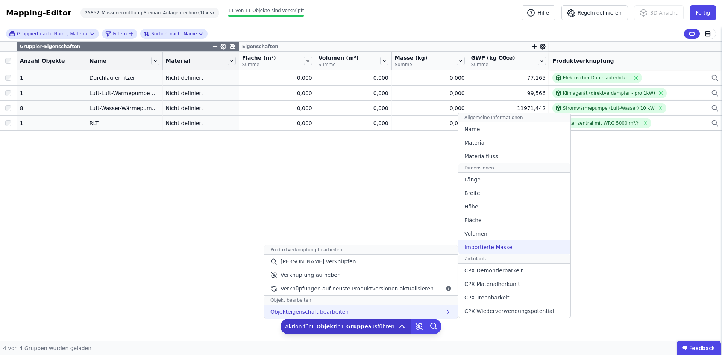
click at [519, 252] on div "Importierte Masse" at bounding box center [514, 248] width 112 height 14
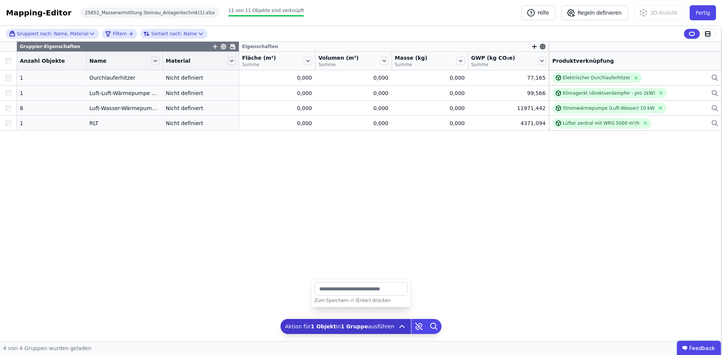
click at [495, 262] on div "Gruppier-Eigenschaften Eigenschaften Anzahl Objekte Name Material Fläche (m²) S…" at bounding box center [361, 177] width 722 height 271
click at [286, 232] on div "Gruppier-Eigenschaften Eigenschaften Anzahl Objekte Name Material Fläche (m²) S…" at bounding box center [361, 177] width 722 height 271
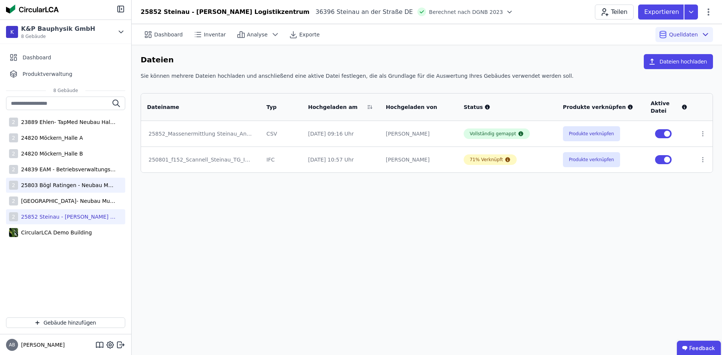
click at [84, 179] on div "2 25803 Bögl Ratingen - Neubau Multi-User Center" at bounding box center [65, 185] width 119 height 15
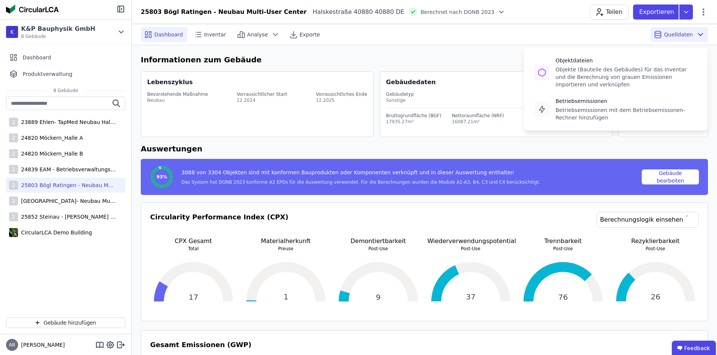
click at [673, 35] on span "Quelldaten" at bounding box center [677, 35] width 29 height 8
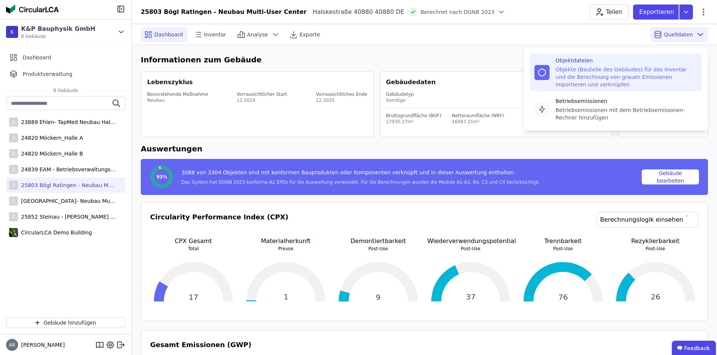
click at [591, 63] on div "Objektdateien" at bounding box center [625, 61] width 141 height 8
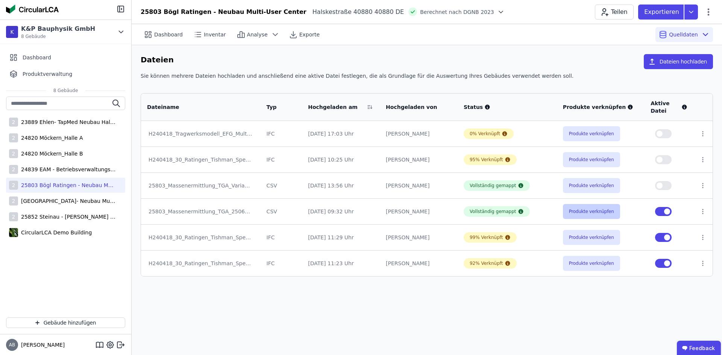
click at [598, 210] on button "Produkte verknüpfen" at bounding box center [591, 211] width 57 height 15
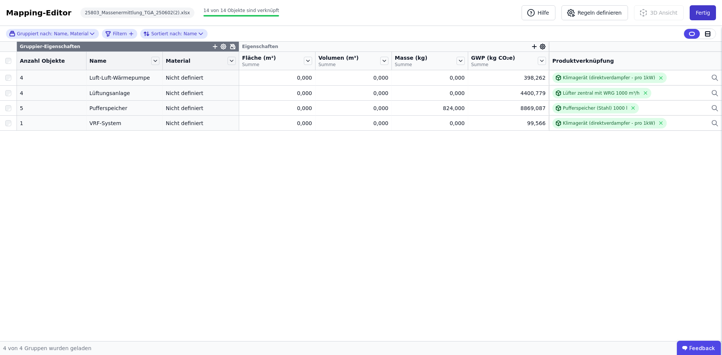
click at [706, 14] on button "Fertig" at bounding box center [703, 12] width 26 height 15
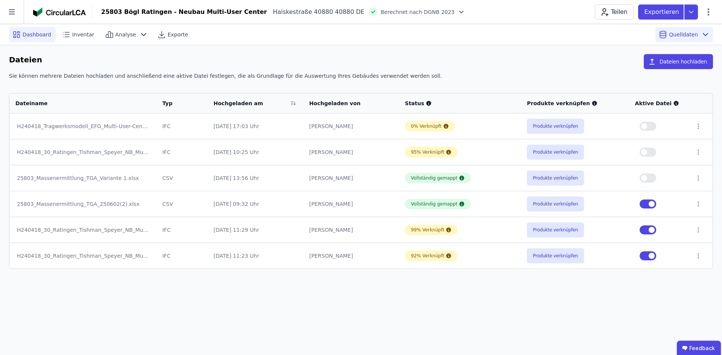
click at [19, 38] on icon at bounding box center [18, 36] width 2 height 3
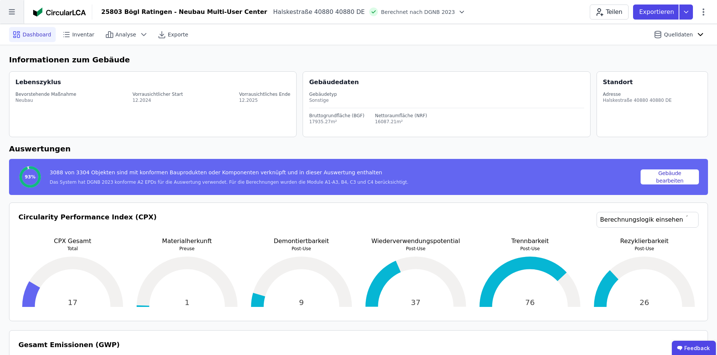
click at [14, 17] on icon at bounding box center [12, 12] width 24 height 24
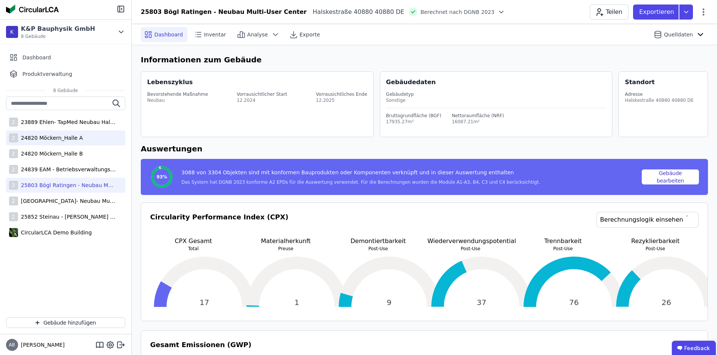
click at [36, 145] on div "2 24820 Möckern_Halle A" at bounding box center [65, 138] width 119 height 15
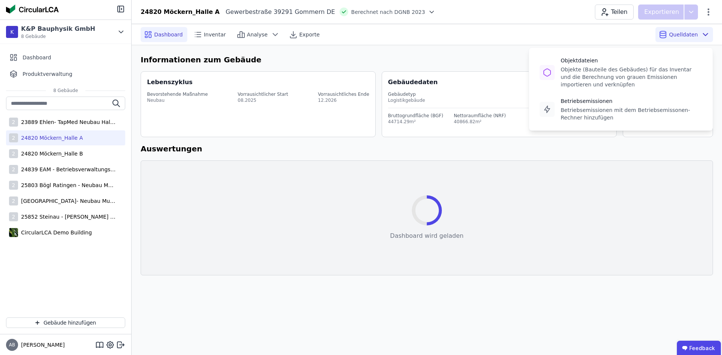
click at [686, 32] on span "Quelldaten" at bounding box center [683, 35] width 29 height 8
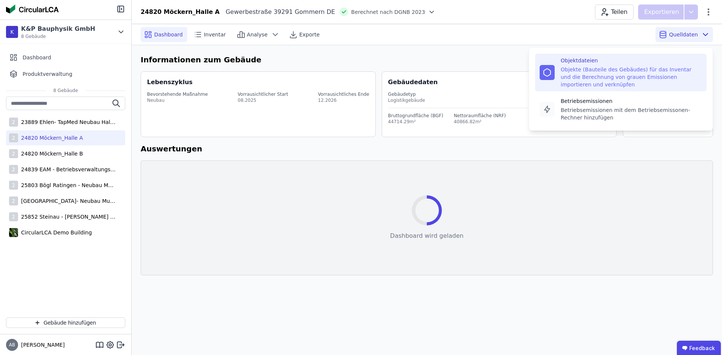
click at [635, 80] on div "Objekte (Bauteile des Gebäudes) für das Inventar und die Berechnung von grauen …" at bounding box center [631, 77] width 141 height 23
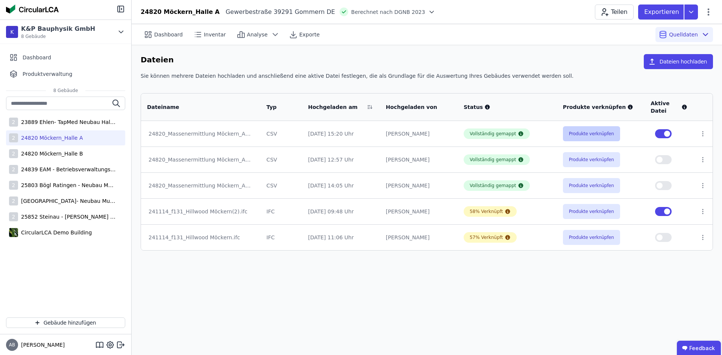
click at [576, 135] on button "Produkte verknüpfen" at bounding box center [591, 133] width 57 height 15
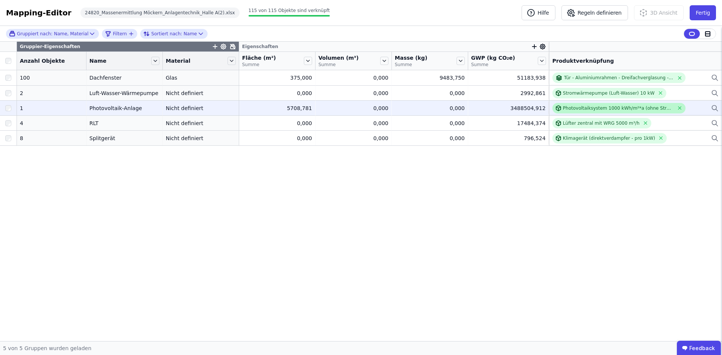
click at [585, 109] on div "Photovoltaiksystem 1000 kWh/m²*a (ohne Stromgutschrift)" at bounding box center [618, 108] width 111 height 6
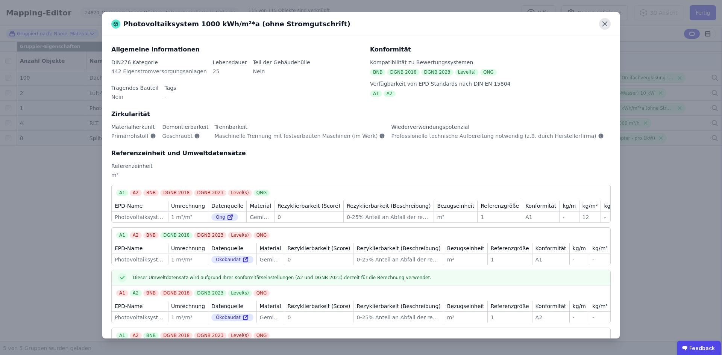
click at [607, 26] on icon at bounding box center [605, 24] width 12 height 12
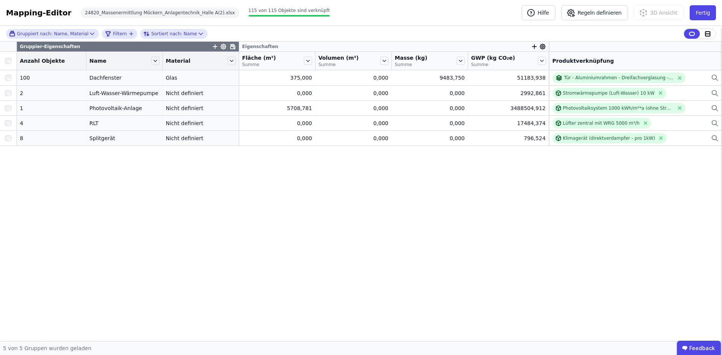
click at [458, 223] on div "Gruppier-Eigenschaften Eigenschaften Anzahl Objekte Name Material Fläche (m²) S…" at bounding box center [361, 192] width 722 height 300
